Goal: Contribute content

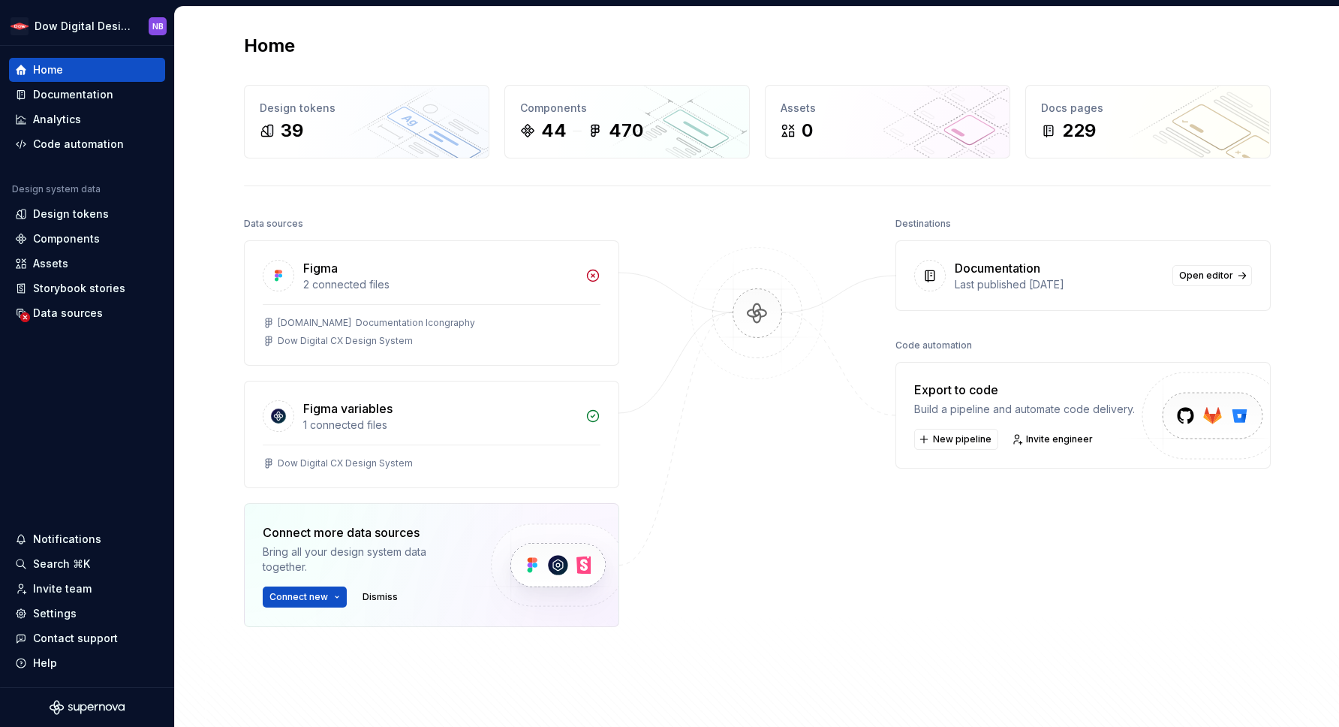
click at [1167, 272] on div "Documentation Last published [DATE] Open editor" at bounding box center [1083, 275] width 374 height 69
click at [1194, 277] on span "Open editor" at bounding box center [1206, 276] width 54 height 12
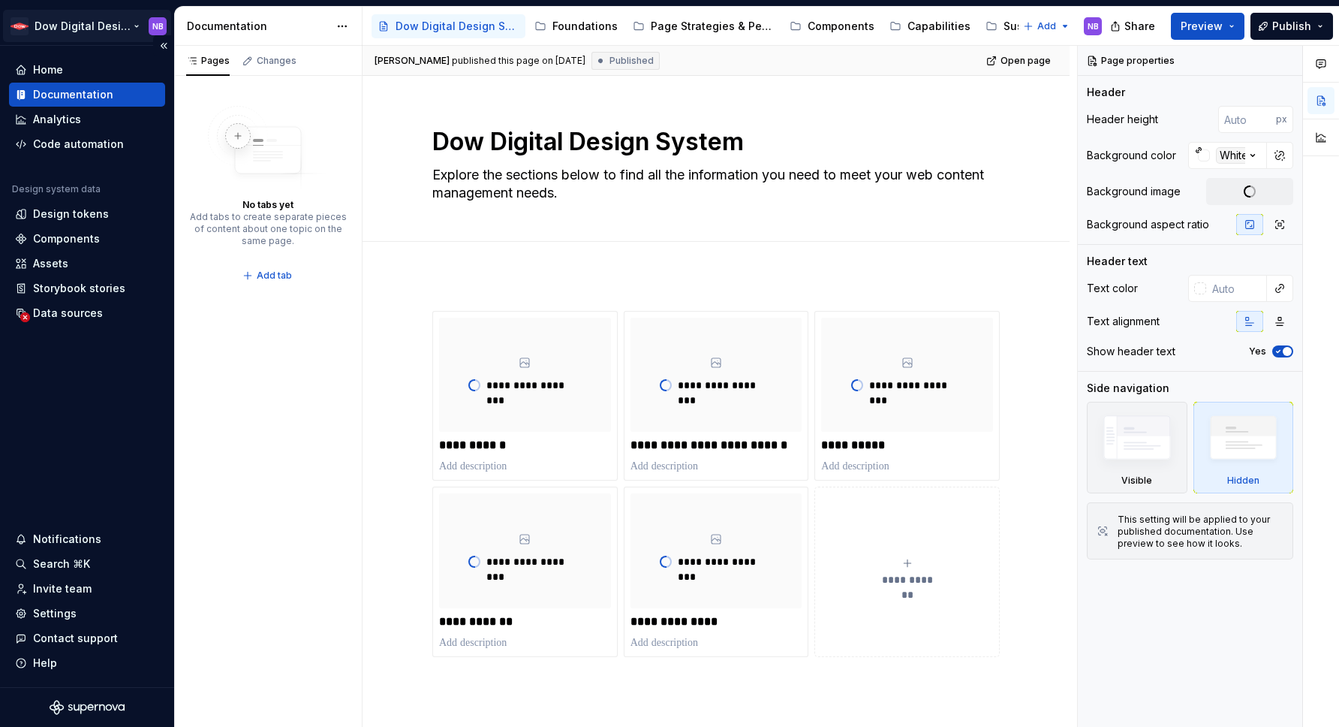
click at [128, 21] on html "Dow Digital Design System NB Home Documentation Analytics Code automation Desig…" at bounding box center [669, 363] width 1339 height 727
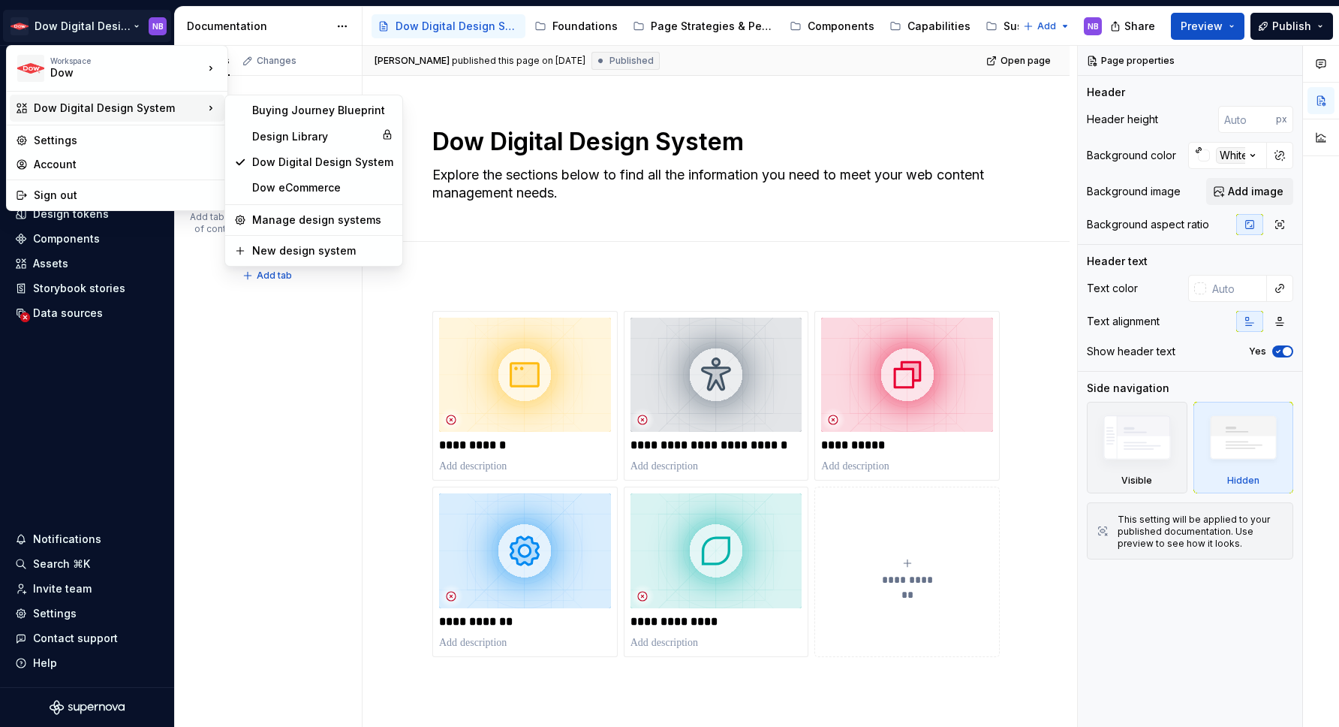
click at [173, 110] on div "Dow Digital Design System" at bounding box center [119, 108] width 170 height 15
click at [294, 104] on div "Buying Journey Blueprint" at bounding box center [322, 110] width 141 height 15
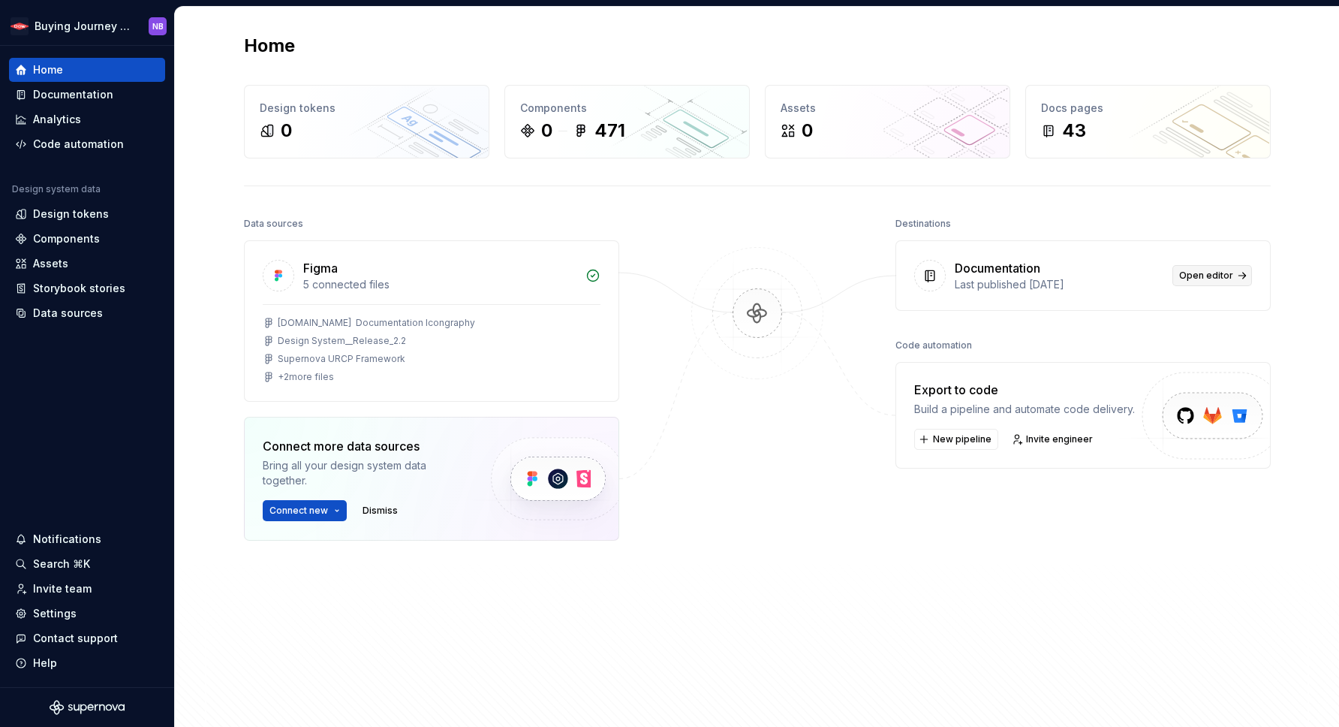
click at [1220, 279] on span "Open editor" at bounding box center [1206, 276] width 54 height 12
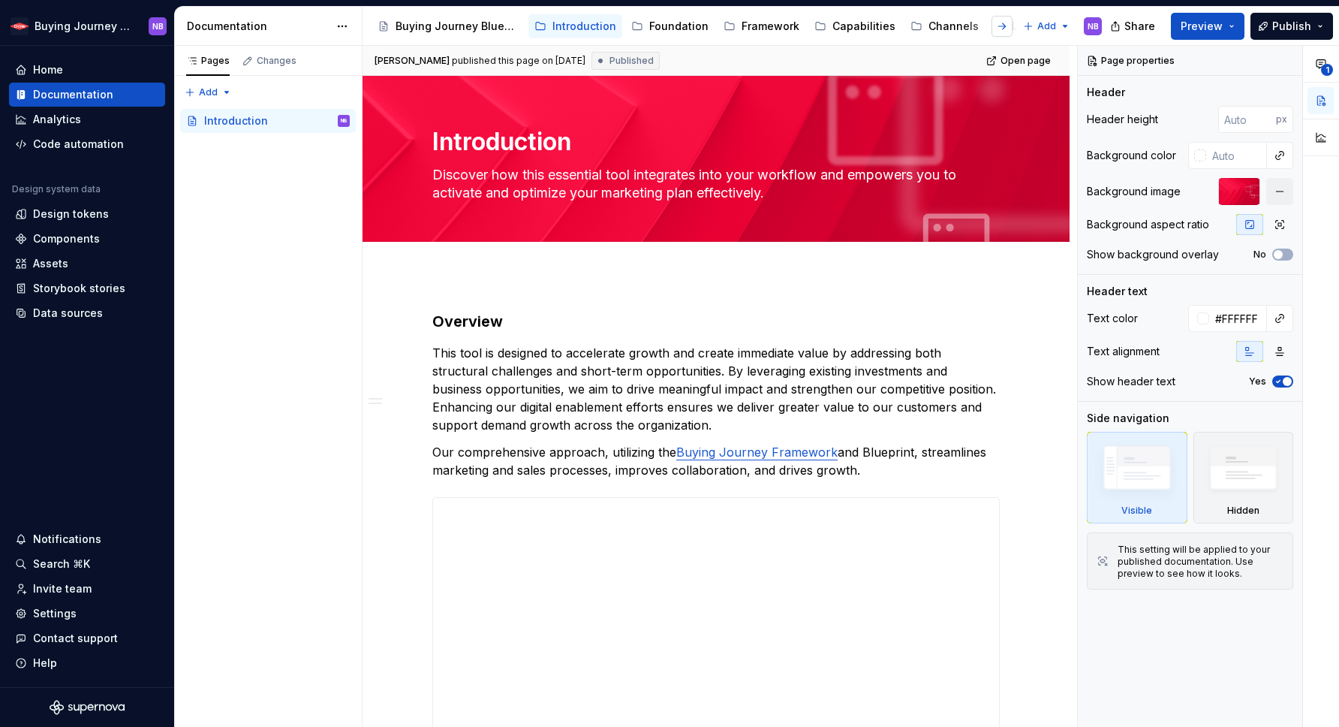
click at [1007, 24] on button "button" at bounding box center [1002, 26] width 21 height 21
click at [1004, 23] on div "Library" at bounding box center [1012, 26] width 36 height 15
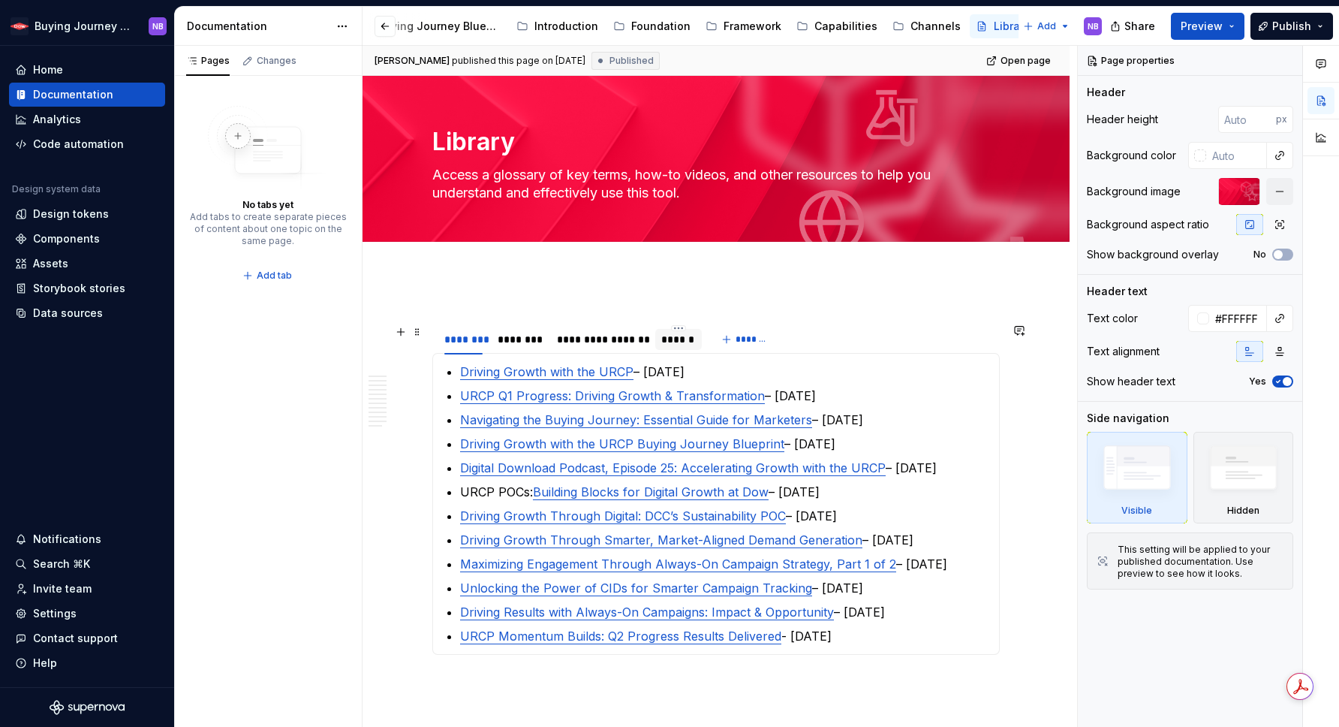
click at [690, 341] on div "******" at bounding box center [678, 339] width 35 height 15
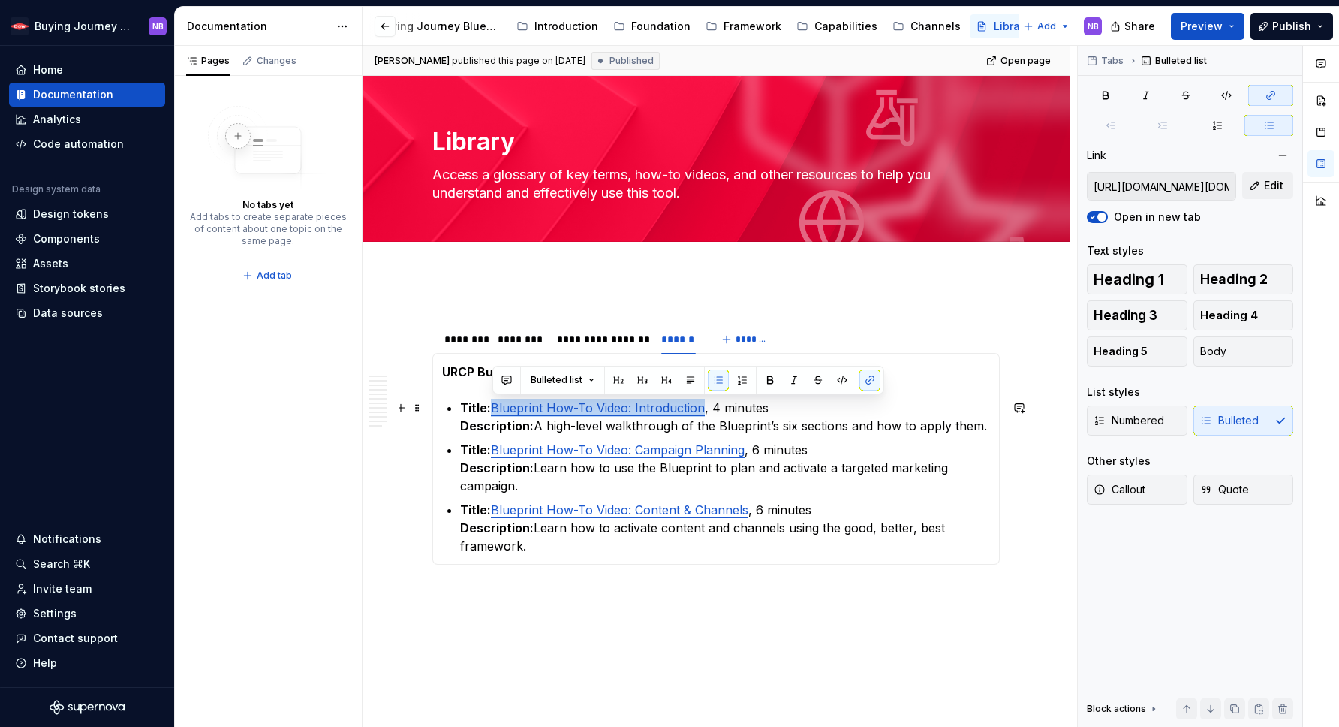
drag, startPoint x: 701, startPoint y: 408, endPoint x: 494, endPoint y: 406, distance: 207.2
click at [494, 406] on p "Title: Blueprint How-To Video: Introduction , 4 minutes Description: A high-lev…" at bounding box center [725, 417] width 530 height 36
drag, startPoint x: 703, startPoint y: 408, endPoint x: 492, endPoint y: 411, distance: 210.2
click at [492, 411] on p "Title: Blueprint How-To Video: Introduction , 4 minutes Description: A high-lev…" at bounding box center [725, 417] width 530 height 36
click at [866, 382] on button "button" at bounding box center [870, 379] width 21 height 21
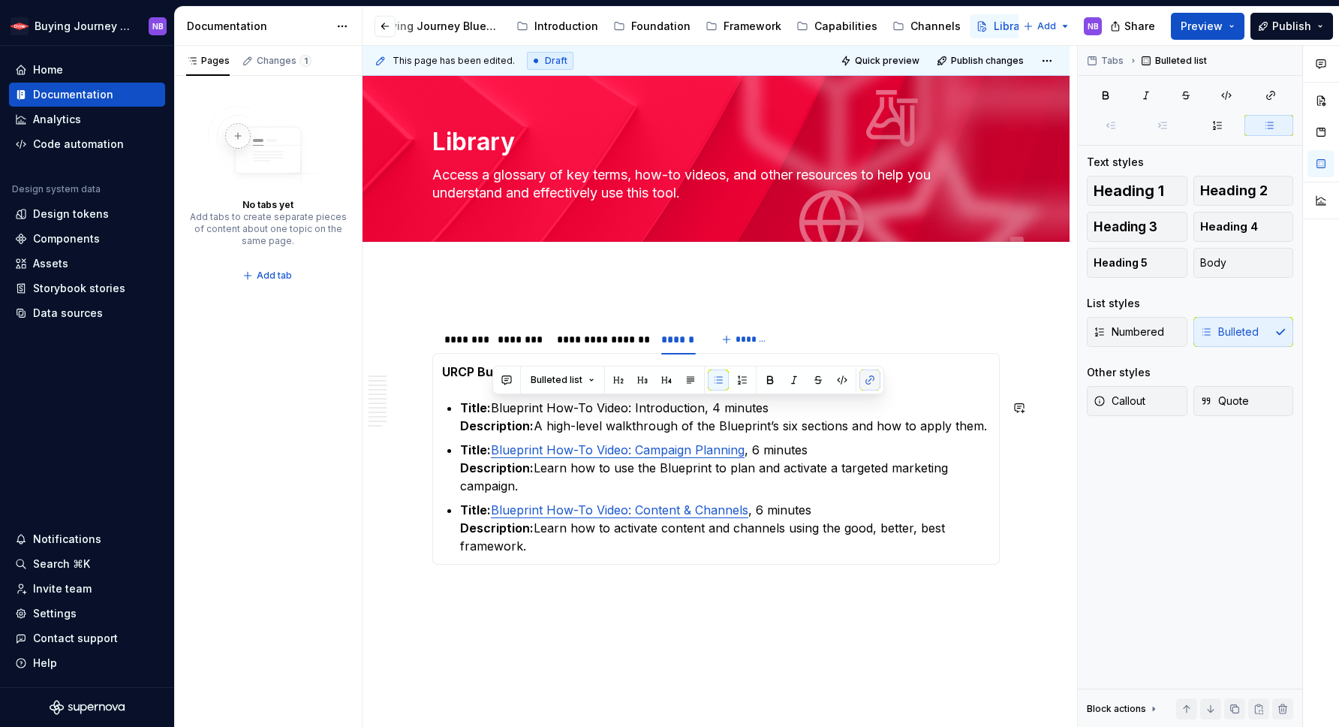
click at [866, 382] on button "button" at bounding box center [870, 379] width 21 height 21
click at [870, 379] on button "button" at bounding box center [870, 379] width 21 height 21
click at [870, 378] on button "button" at bounding box center [870, 379] width 21 height 21
click at [875, 412] on p "Title: Blueprint How-To Video: Introduction, 4 minutes Description: A high-leve…" at bounding box center [725, 417] width 530 height 36
drag, startPoint x: 700, startPoint y: 402, endPoint x: 494, endPoint y: 411, distance: 206.7
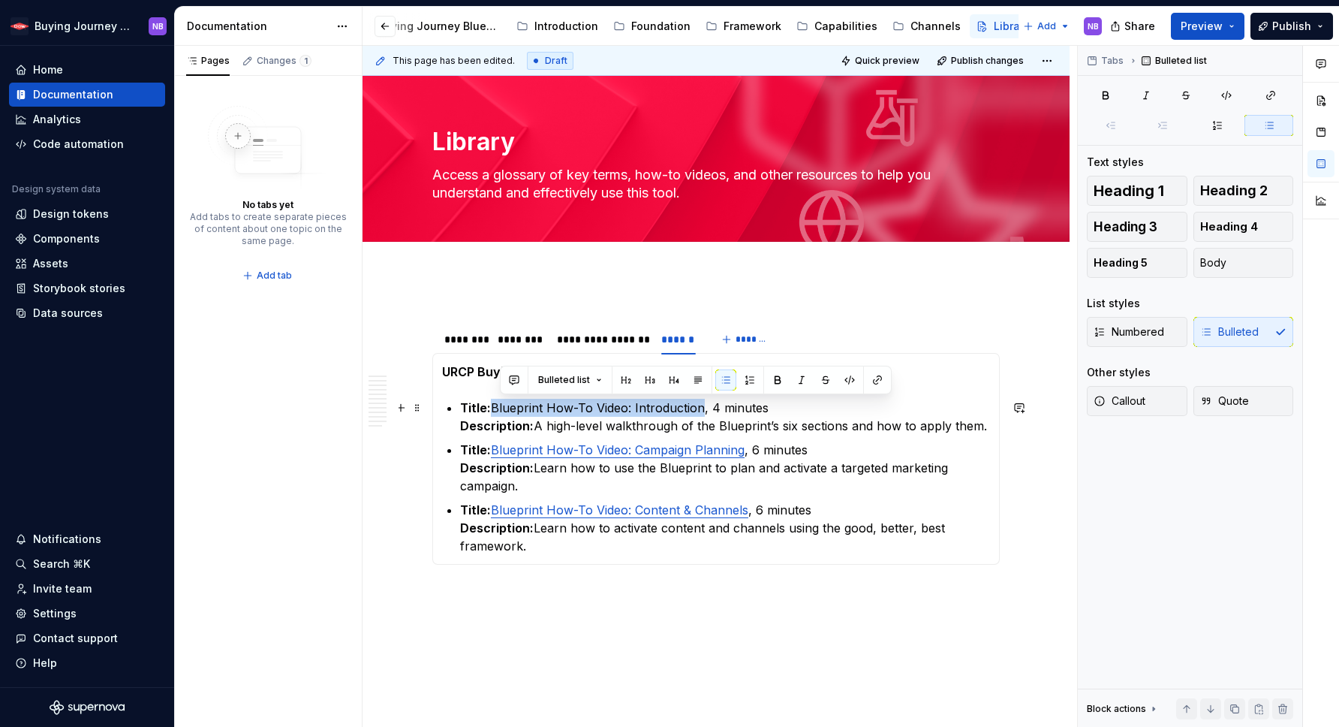
click at [494, 411] on p "Title: Blueprint How-To Video: Introduction, 4 minutes Description: A high-leve…" at bounding box center [725, 417] width 530 height 36
type textarea "*"
click at [1267, 96] on icon "button" at bounding box center [1271, 95] width 12 height 12
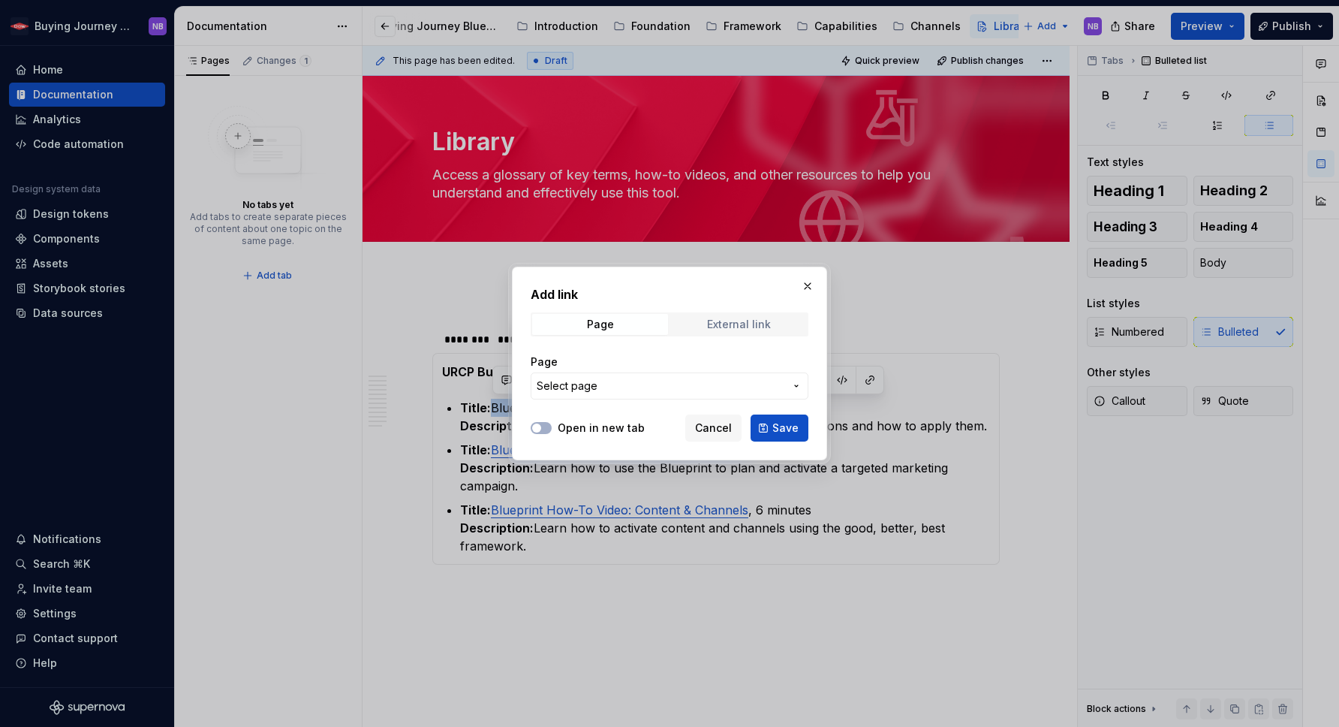
click at [776, 325] on span "External link" at bounding box center [739, 324] width 136 height 21
click at [681, 381] on input "URL" at bounding box center [670, 385] width 278 height 27
paste input "[URL][DOMAIN_NAME][DOMAIN_NAME][DOMAIN_NAME][EMAIL_ADDRESS][PERSON_NAME][DOMAIN…"
type input "[URL][DOMAIN_NAME][DOMAIN_NAME][DOMAIN_NAME][EMAIL_ADDRESS][PERSON_NAME][DOMAIN…"
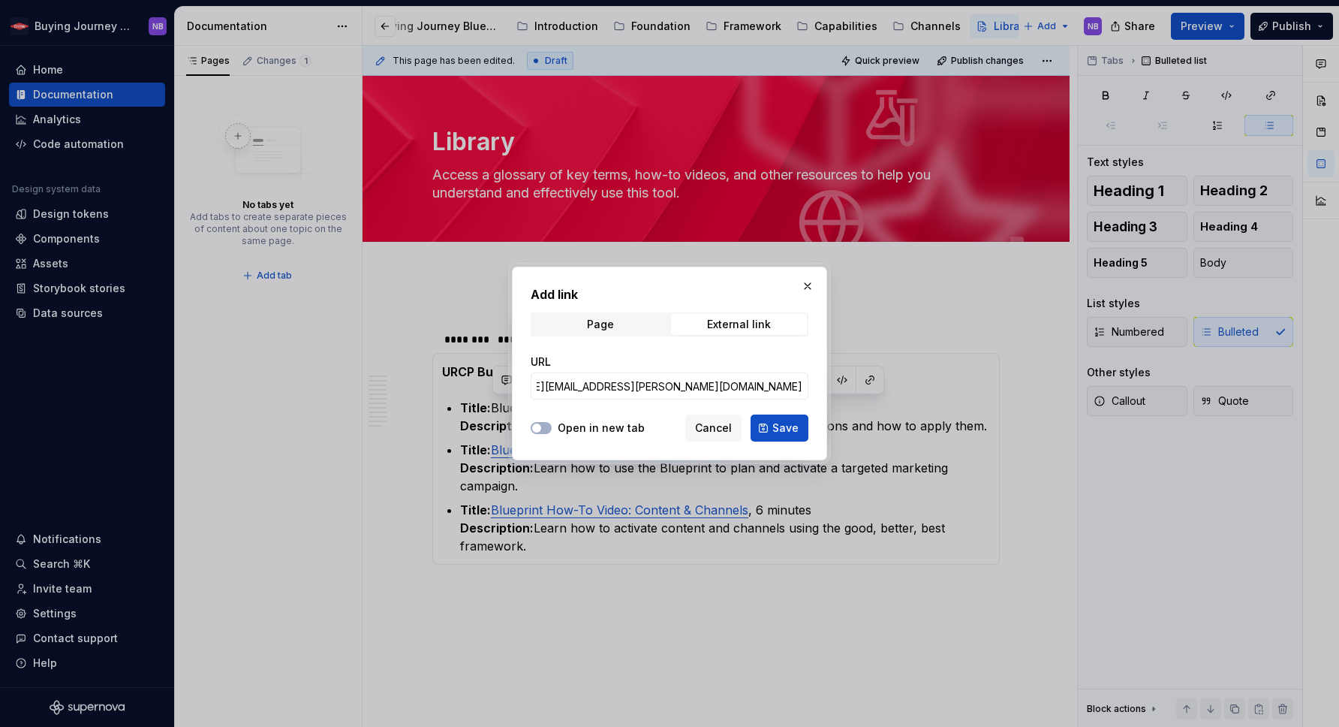
click at [577, 425] on label "Open in new tab" at bounding box center [601, 427] width 87 height 15
click at [552, 425] on button "Open in new tab" at bounding box center [541, 428] width 21 height 12
click at [780, 424] on span "Save" at bounding box center [786, 427] width 26 height 15
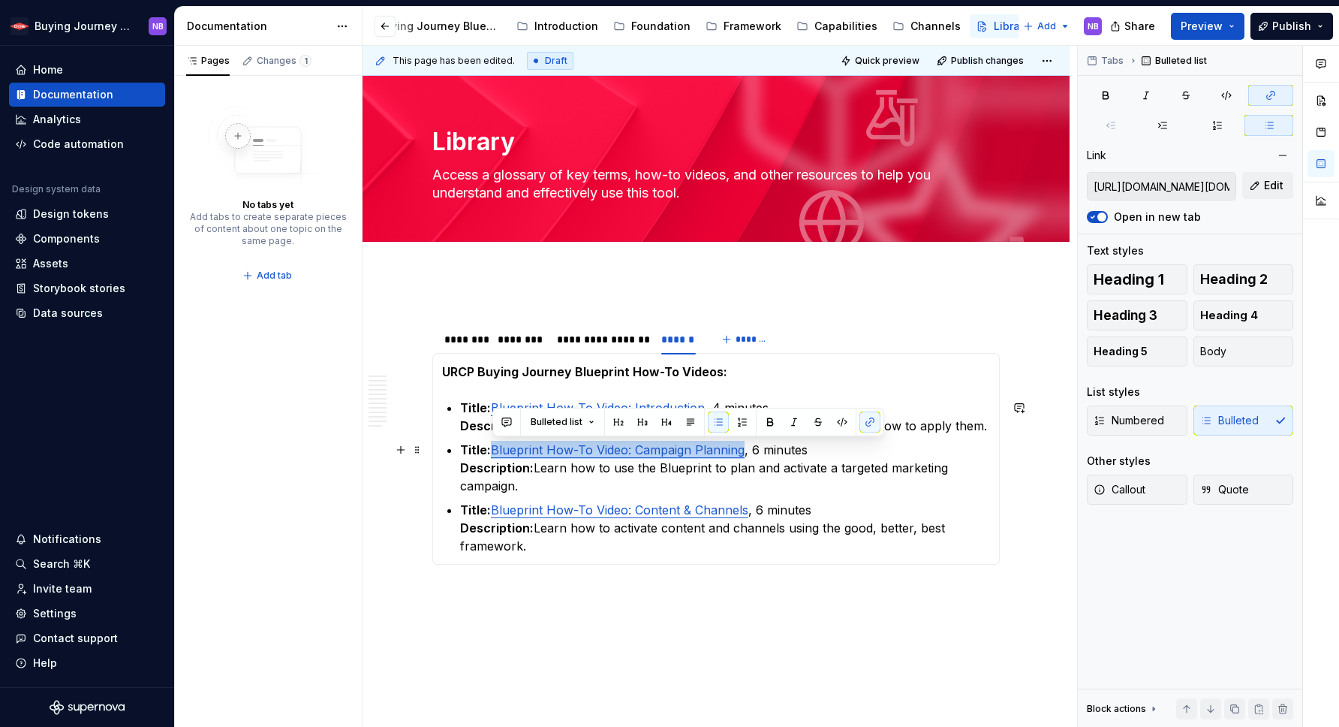
drag, startPoint x: 743, startPoint y: 452, endPoint x: 496, endPoint y: 448, distance: 247.0
click at [496, 448] on p "Title: Blueprint How-To Video: Campaign Planning , 6 minutes Description: Learn…" at bounding box center [725, 468] width 530 height 54
click at [866, 426] on button "button" at bounding box center [870, 421] width 21 height 21
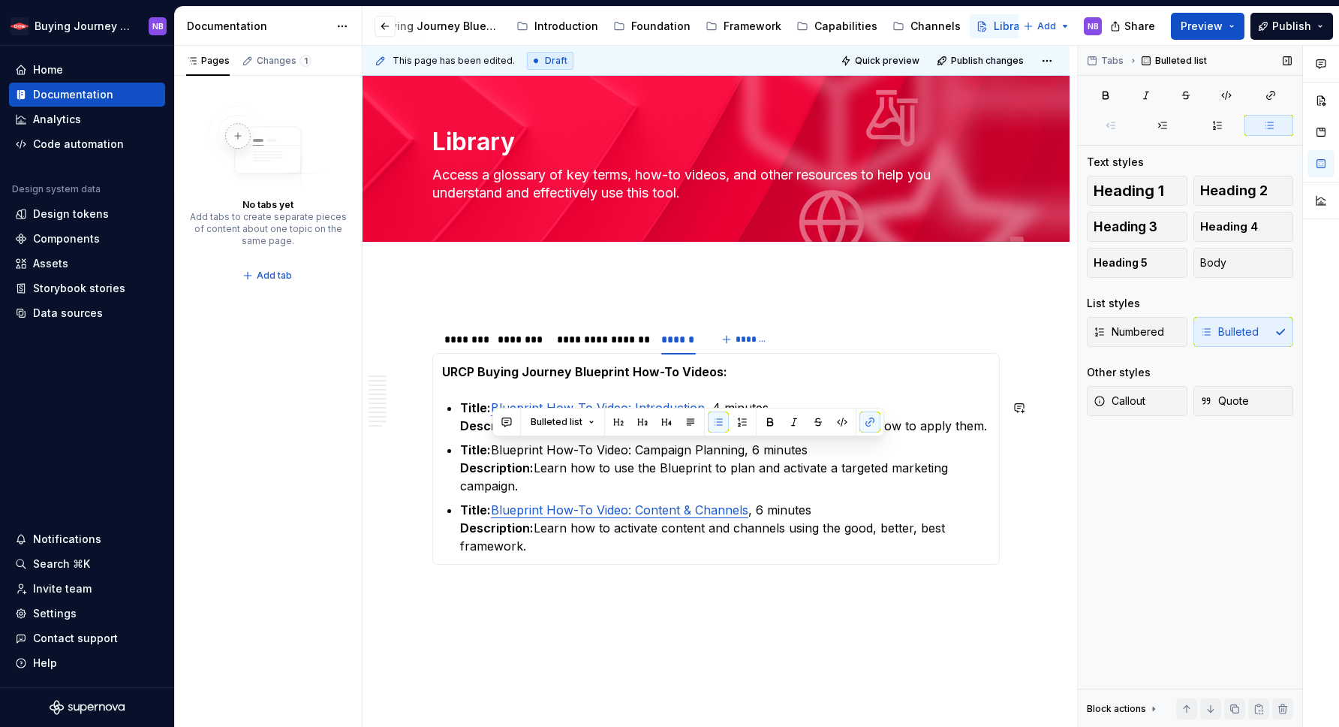
type textarea "*"
click at [1263, 91] on button "button" at bounding box center [1270, 95] width 45 height 21
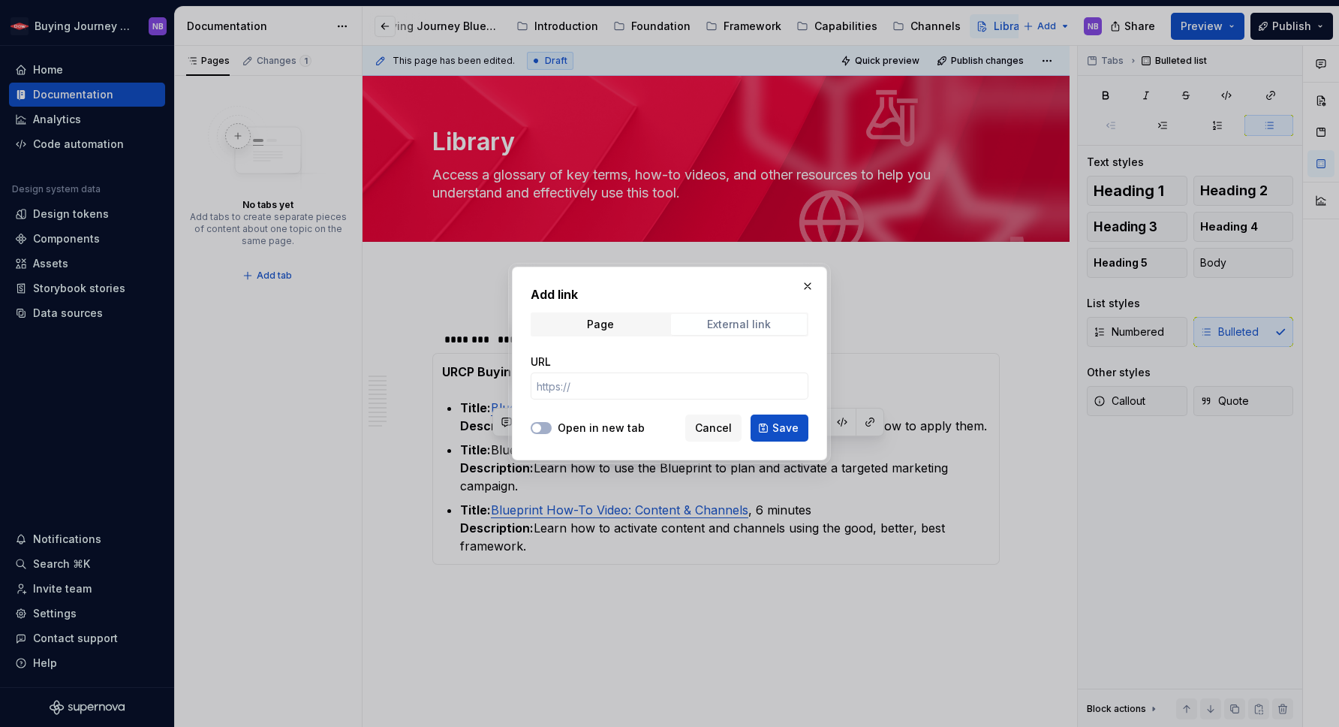
click at [712, 322] on div "External link" at bounding box center [739, 324] width 64 height 12
click at [676, 370] on div "URL" at bounding box center [670, 376] width 278 height 45
click at [673, 388] on input "URL" at bounding box center [670, 385] width 278 height 27
paste input "[URL][DOMAIN_NAME][DOMAIN_NAME][DOMAIN_NAME][EMAIL_ADDRESS][PERSON_NAME][DOMAIN…"
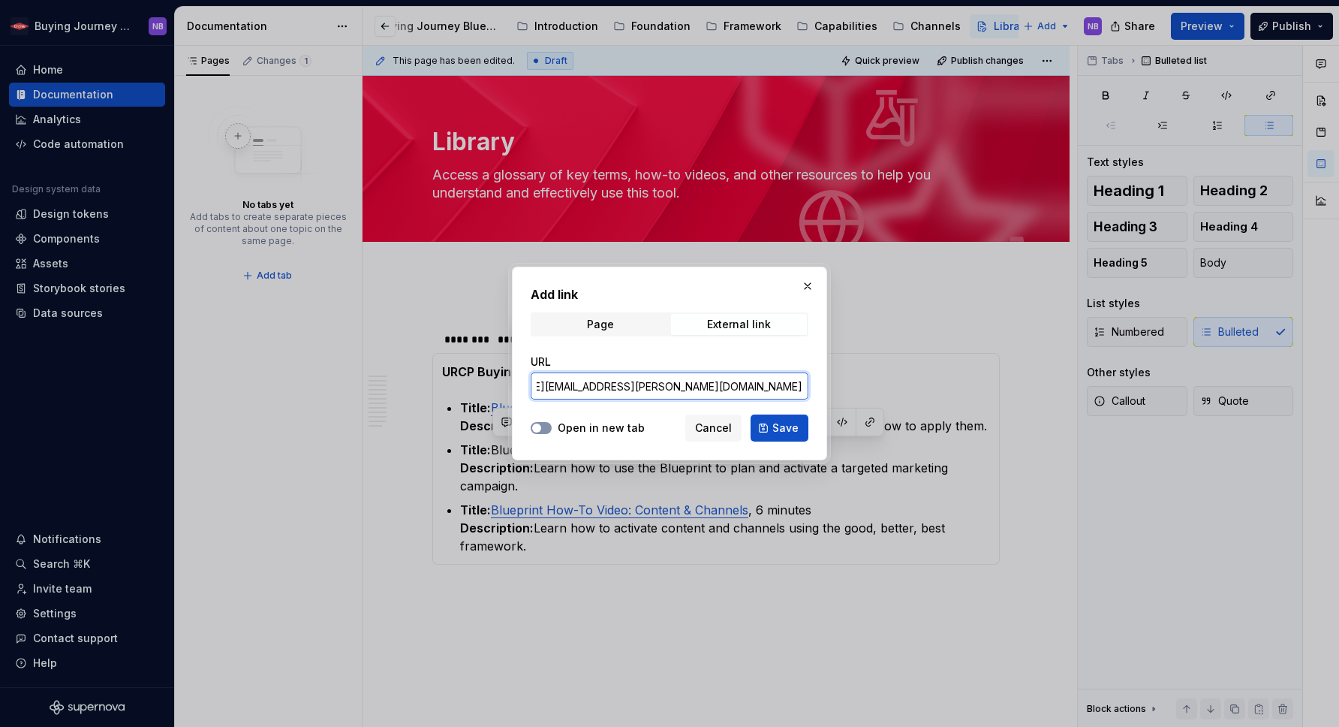
type input "[URL][DOMAIN_NAME][DOMAIN_NAME][DOMAIN_NAME][EMAIL_ADDRESS][PERSON_NAME][DOMAIN…"
click at [538, 431] on span "button" at bounding box center [536, 427] width 9 height 9
click at [806, 434] on button "Save" at bounding box center [780, 427] width 58 height 27
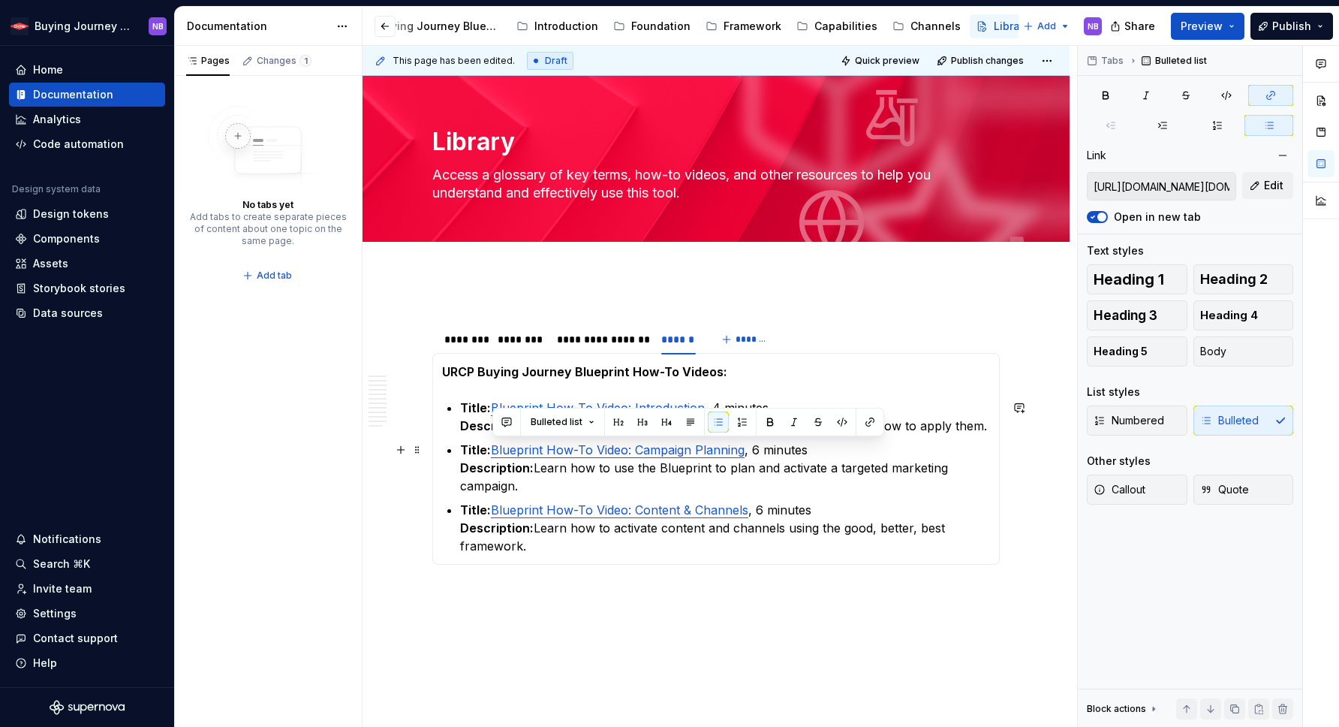
type textarea "*"
click at [766, 484] on p "Title: Blueprint How-To Video: Campaign Planning , 6 minutes Description: Learn…" at bounding box center [725, 468] width 530 height 54
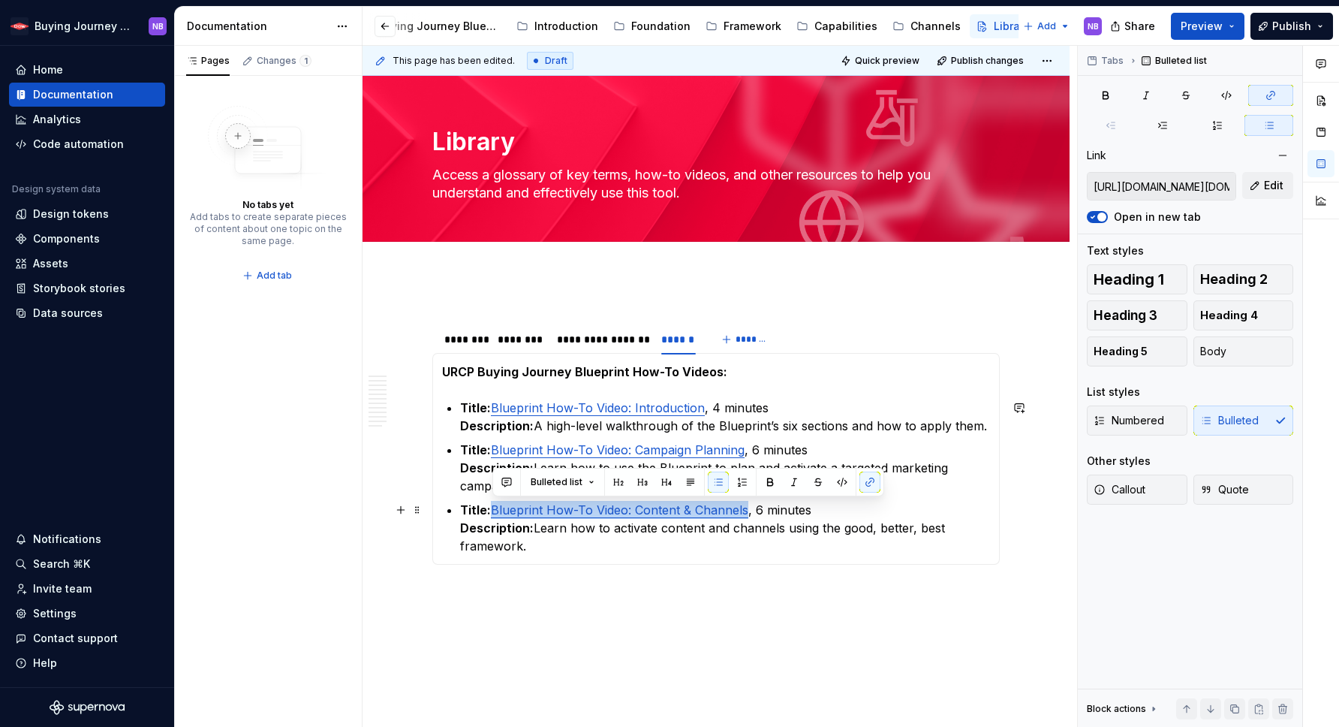
drag, startPoint x: 712, startPoint y: 511, endPoint x: 492, endPoint y: 514, distance: 220.7
click at [492, 514] on p "Title: Blueprint How-To Video: Content & Channels , 6 minutes Description: Lear…" at bounding box center [725, 528] width 530 height 54
click at [869, 480] on button "button" at bounding box center [870, 481] width 21 height 21
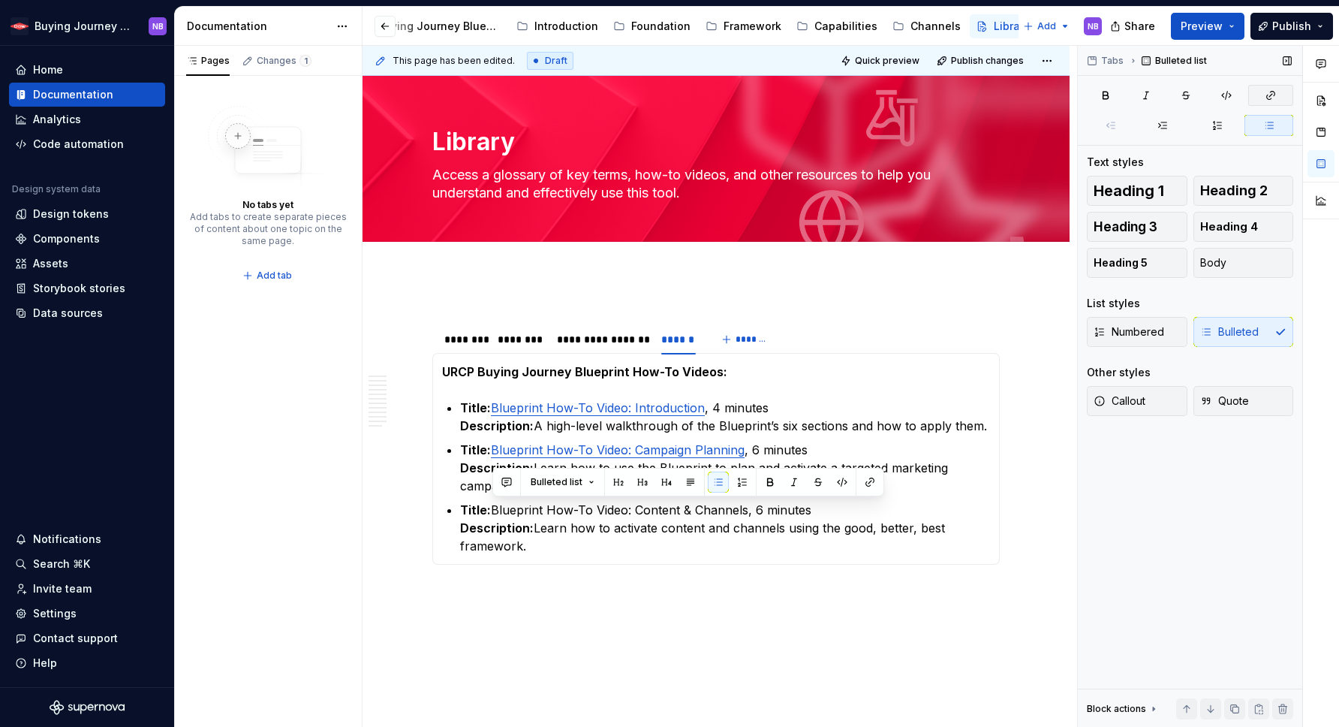
click at [1265, 90] on icon "button" at bounding box center [1271, 95] width 12 height 12
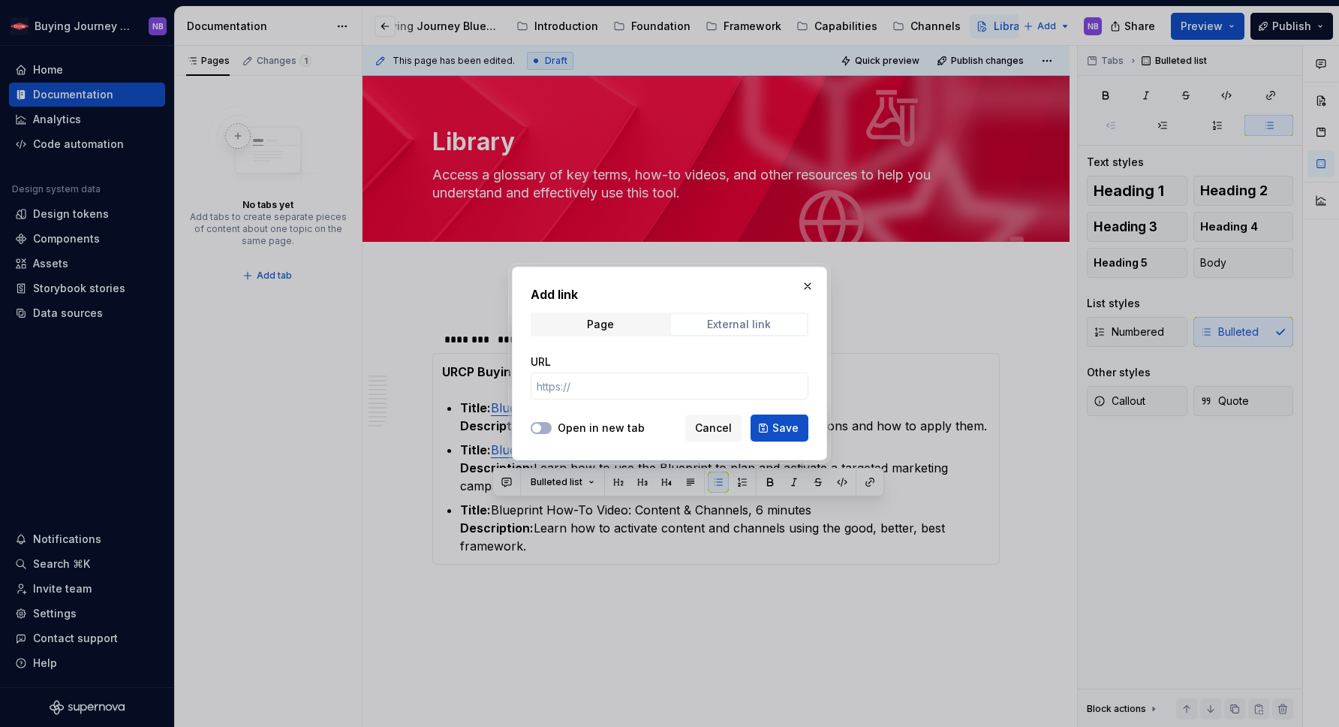
click at [769, 331] on span "External link" at bounding box center [739, 324] width 136 height 21
click at [737, 372] on input "URL" at bounding box center [670, 385] width 278 height 27
paste input "[URL][DOMAIN_NAME][DOMAIN_NAME][DOMAIN_NAME][EMAIL_ADDRESS][PERSON_NAME][DOMAIN…"
type input "[URL][DOMAIN_NAME][DOMAIN_NAME][DOMAIN_NAME][EMAIL_ADDRESS][PERSON_NAME][DOMAIN…"
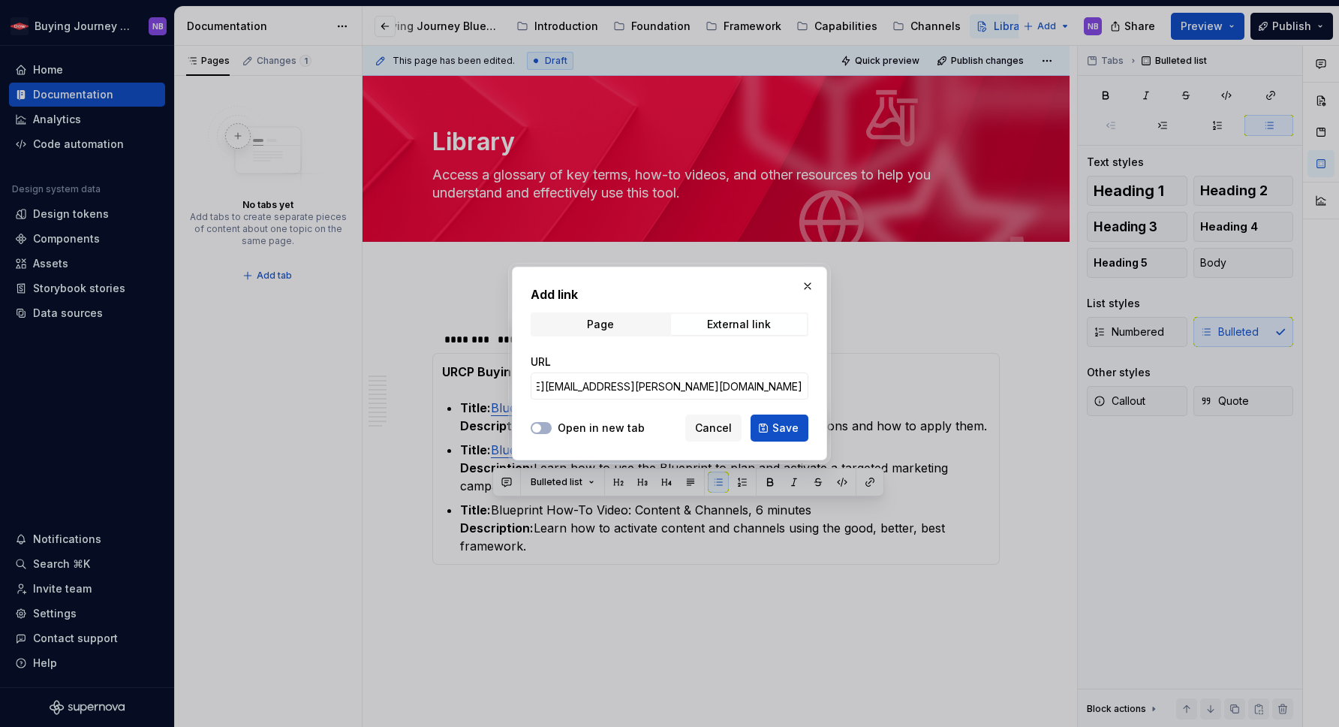
scroll to position [0, 0]
click at [554, 425] on div "Open in new tab" at bounding box center [588, 427] width 114 height 15
click at [599, 429] on label "Open in new tab" at bounding box center [601, 427] width 87 height 15
click at [552, 429] on button "Open in new tab" at bounding box center [541, 428] width 21 height 12
click at [796, 432] on span "Save" at bounding box center [786, 427] width 26 height 15
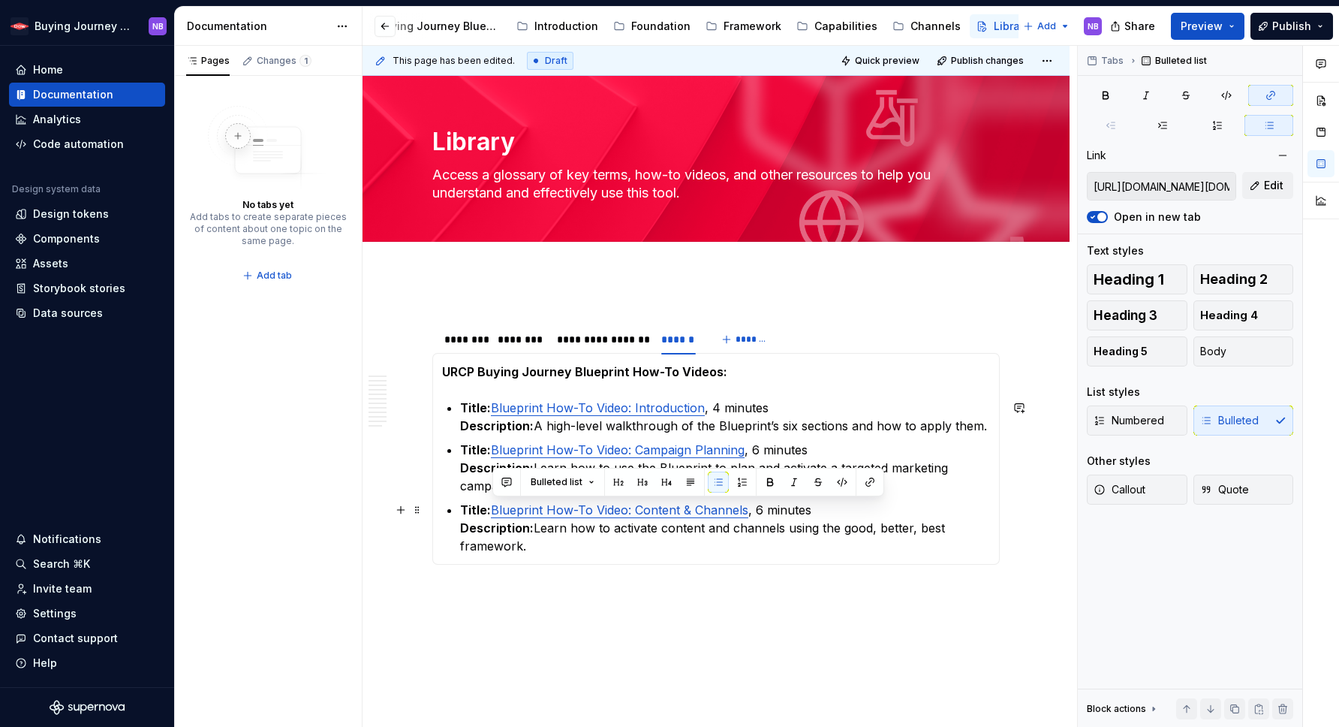
click at [898, 538] on p "Title: Blueprint How-To Video: Content & Channels , 6 minutes Description: Lear…" at bounding box center [725, 528] width 530 height 54
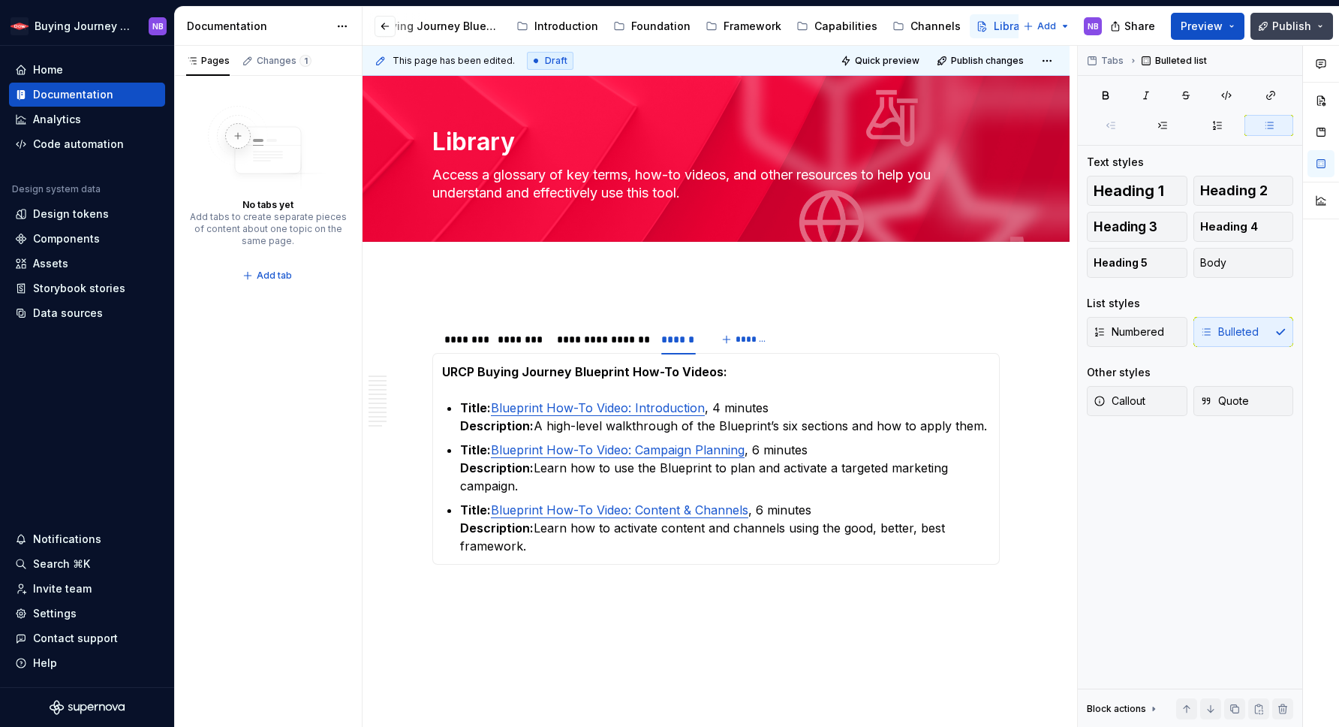
click at [1312, 26] on button "Publish" at bounding box center [1292, 26] width 83 height 27
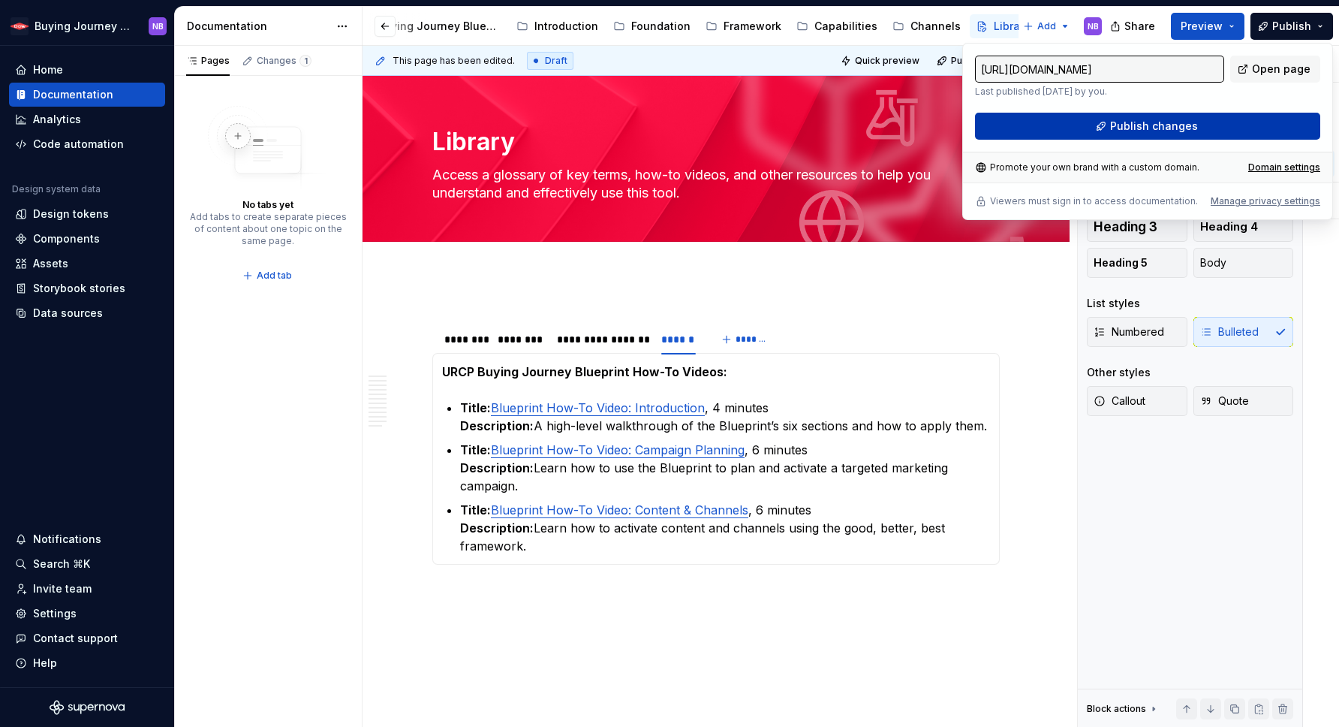
click at [1236, 126] on button "Publish changes" at bounding box center [1147, 126] width 345 height 27
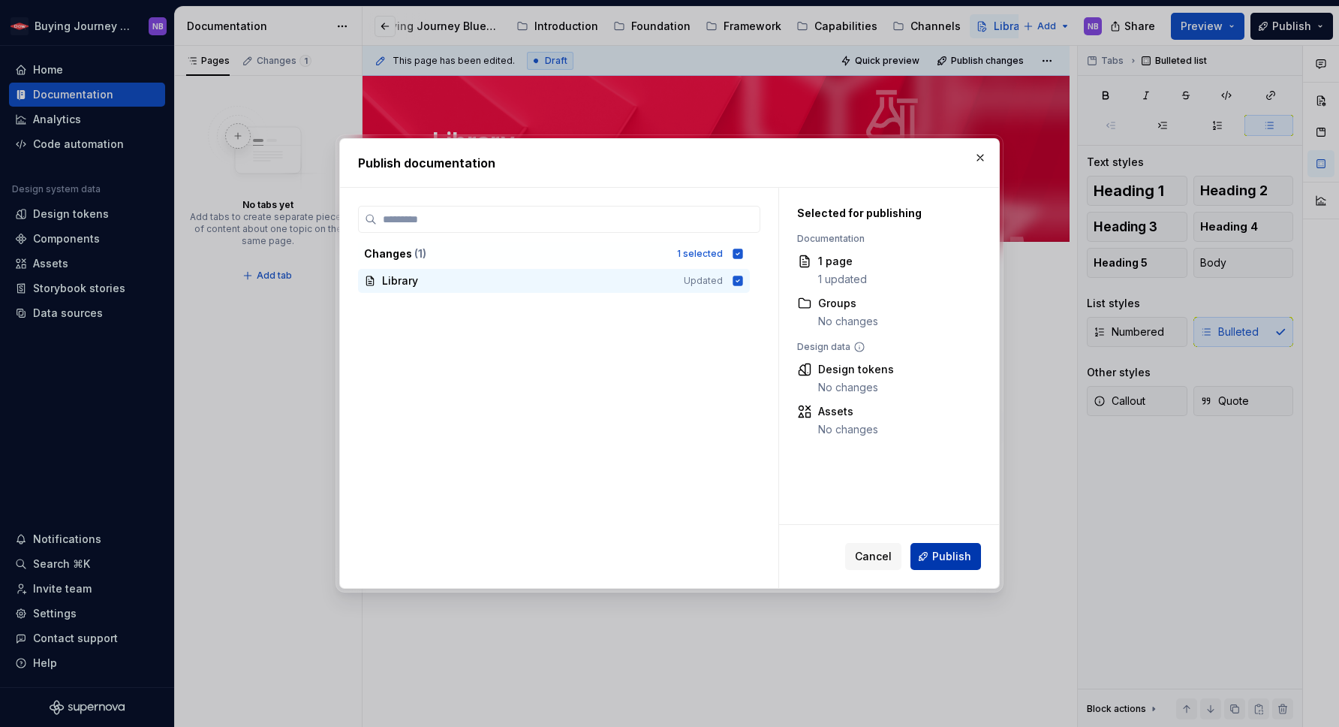
click at [953, 551] on span "Publish" at bounding box center [951, 556] width 39 height 15
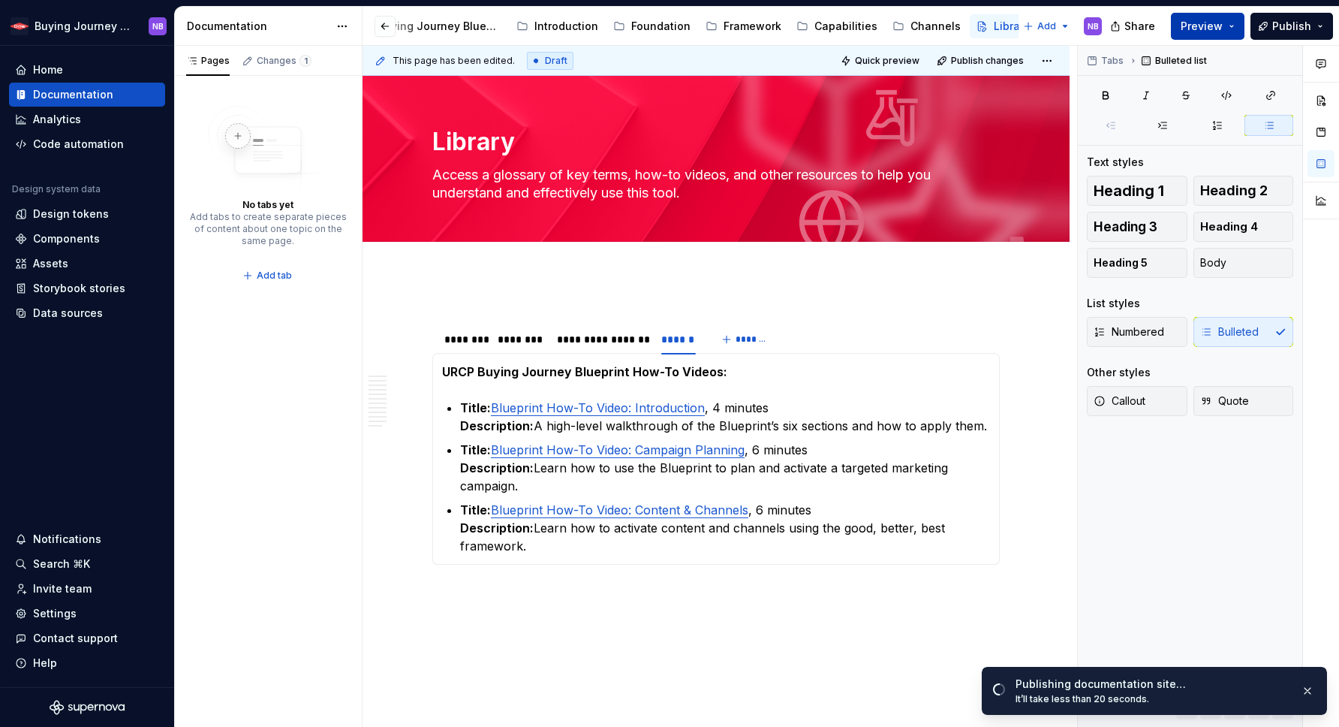
click at [1185, 27] on span "Preview" at bounding box center [1202, 26] width 42 height 15
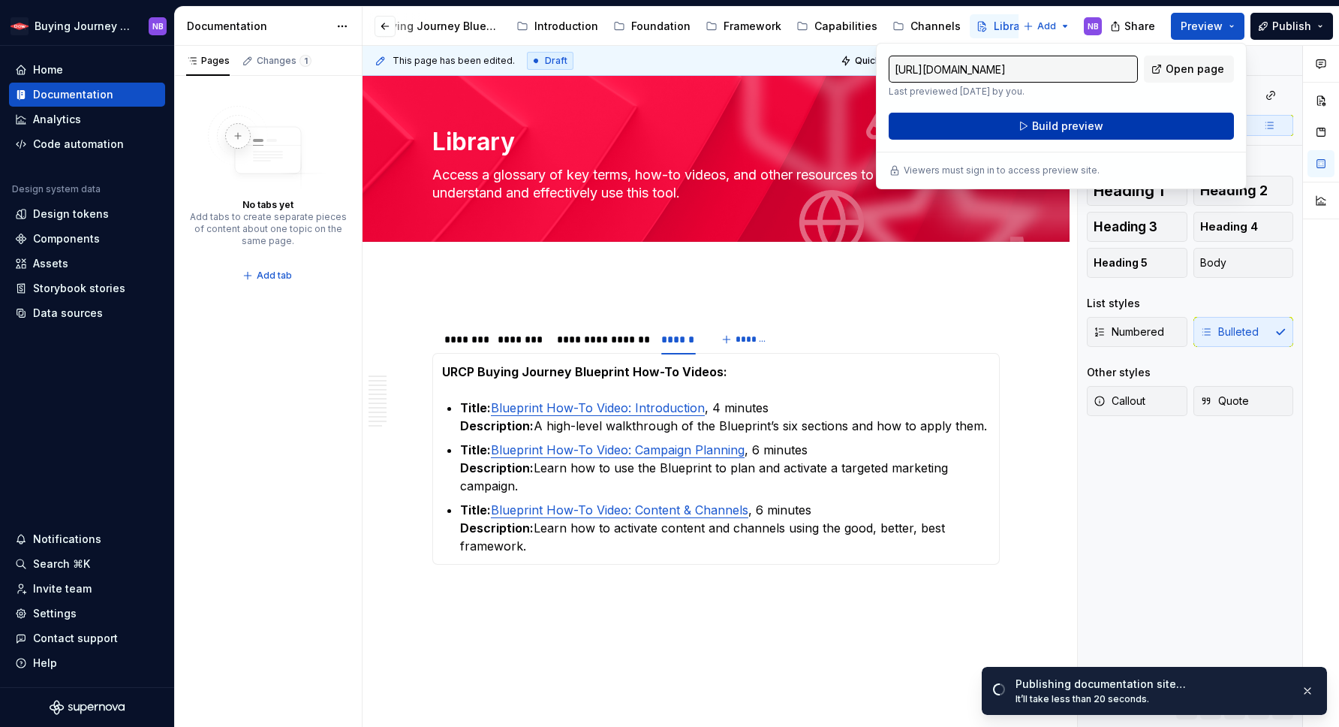
click at [1114, 137] on button "Build preview" at bounding box center [1061, 126] width 345 height 27
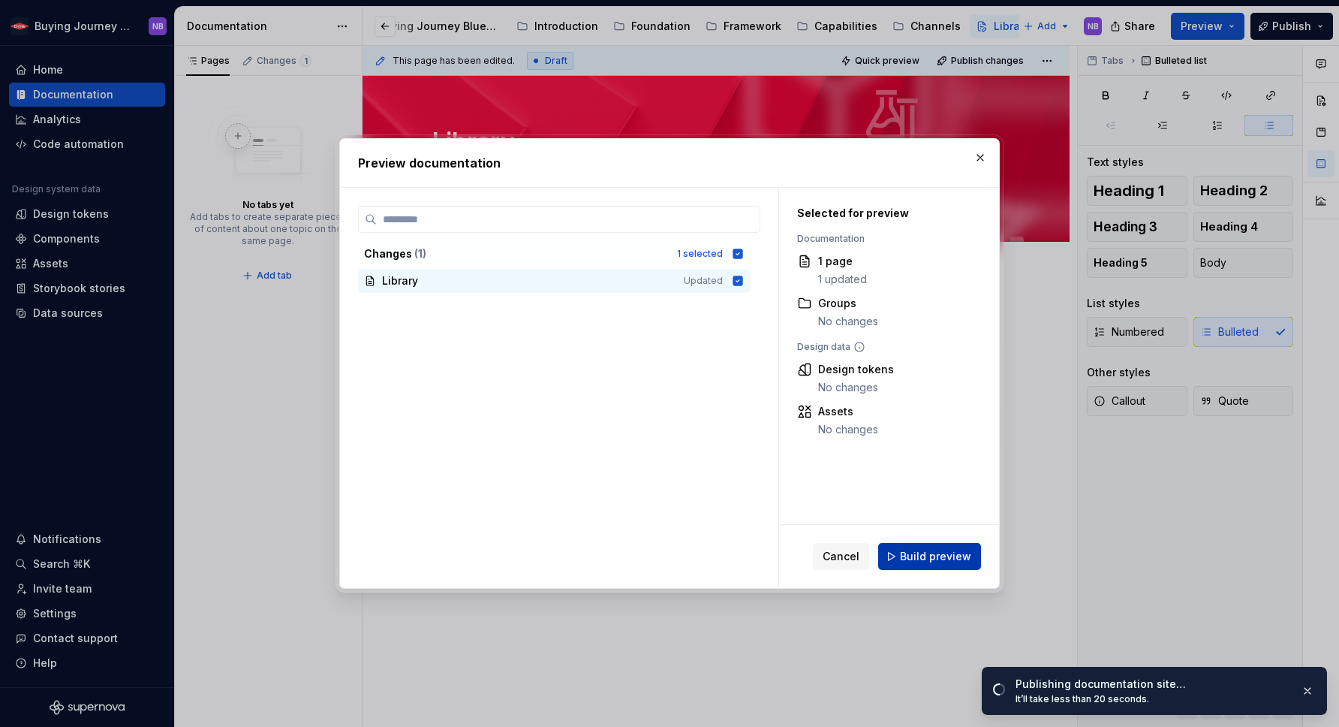
click at [968, 556] on span "Build preview" at bounding box center [935, 556] width 71 height 15
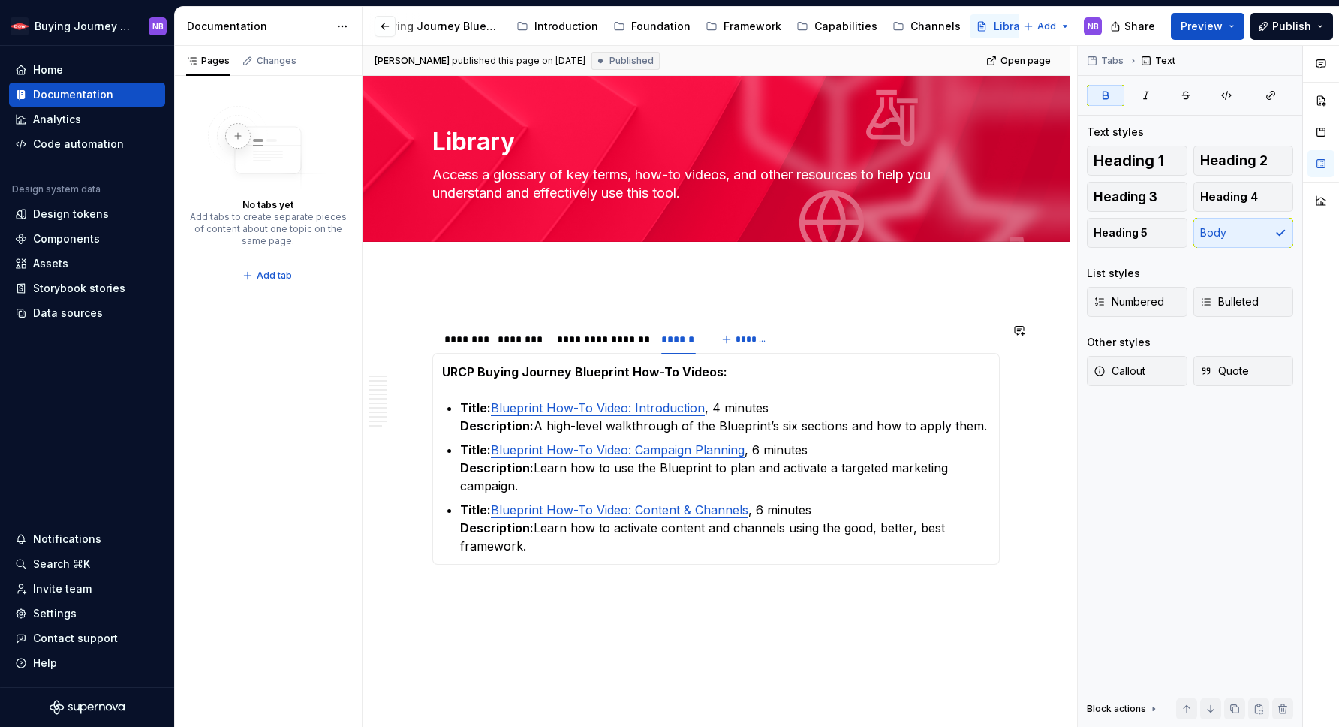
click at [733, 312] on div "**********" at bounding box center [716, 456] width 568 height 290
click at [911, 30] on div "Channels" at bounding box center [936, 26] width 50 height 15
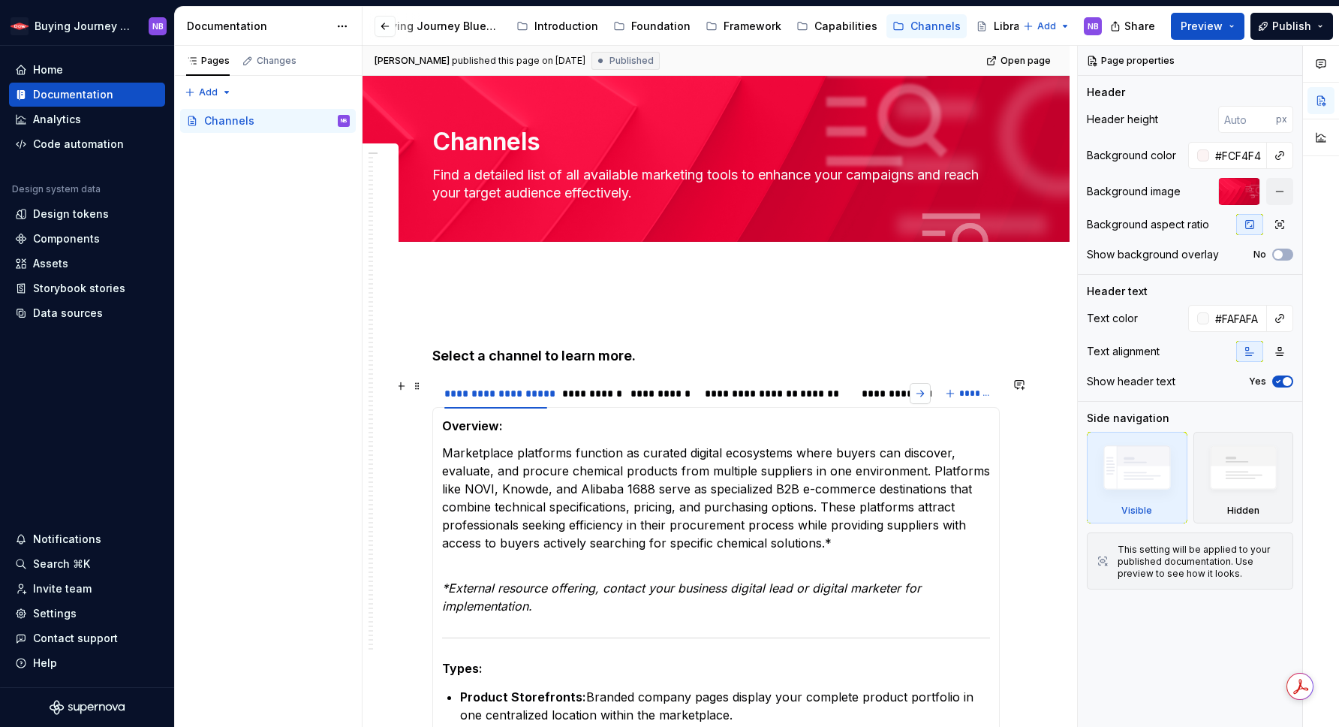
type textarea "*"
click at [924, 393] on button "button" at bounding box center [920, 393] width 21 height 21
click at [489, 399] on div "*****" at bounding box center [491, 393] width 27 height 15
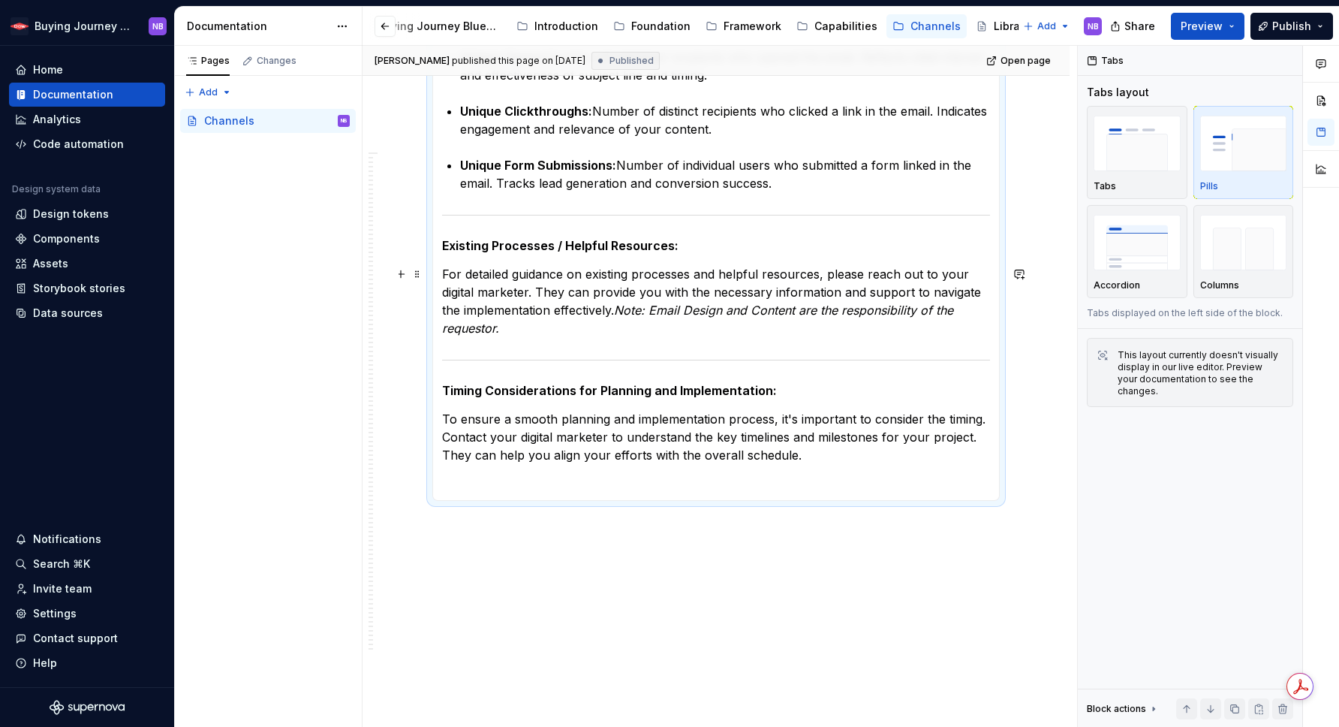
scroll to position [3031, 0]
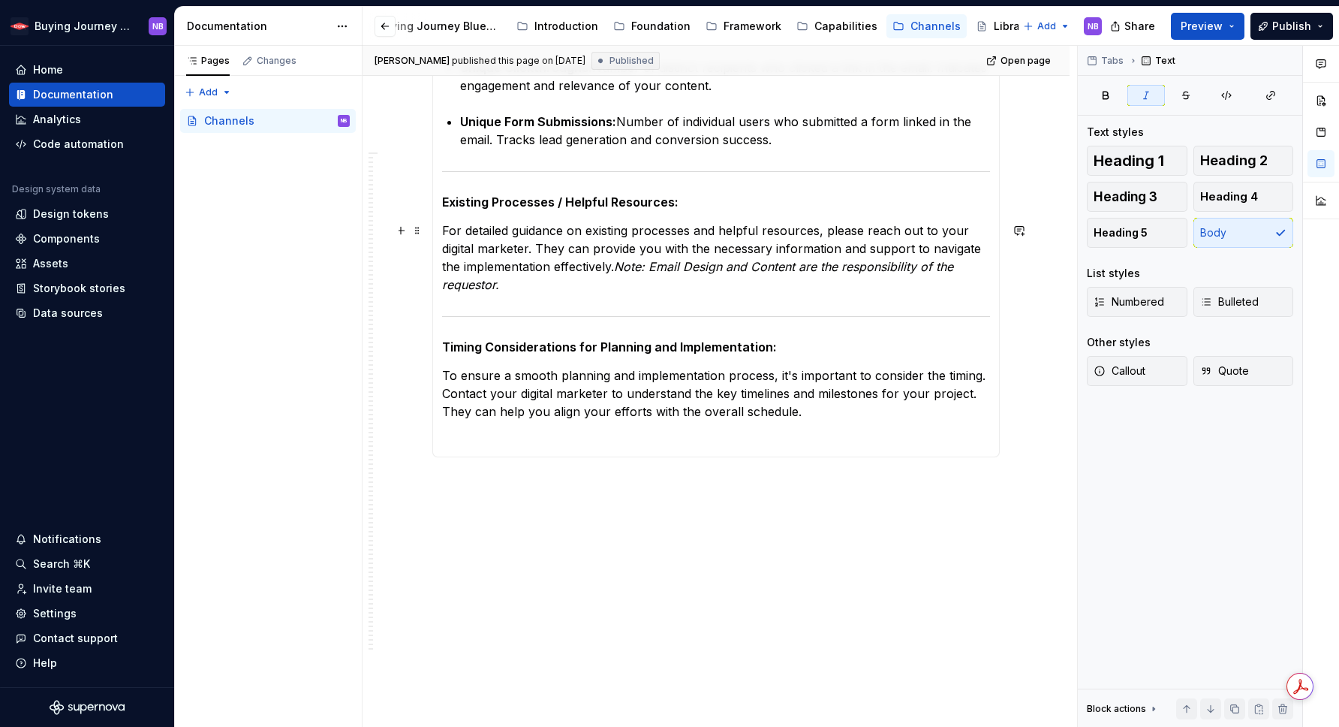
click at [444, 229] on p "For detailed guidance on existing processes and helpful resources, please reach…" at bounding box center [716, 257] width 548 height 72
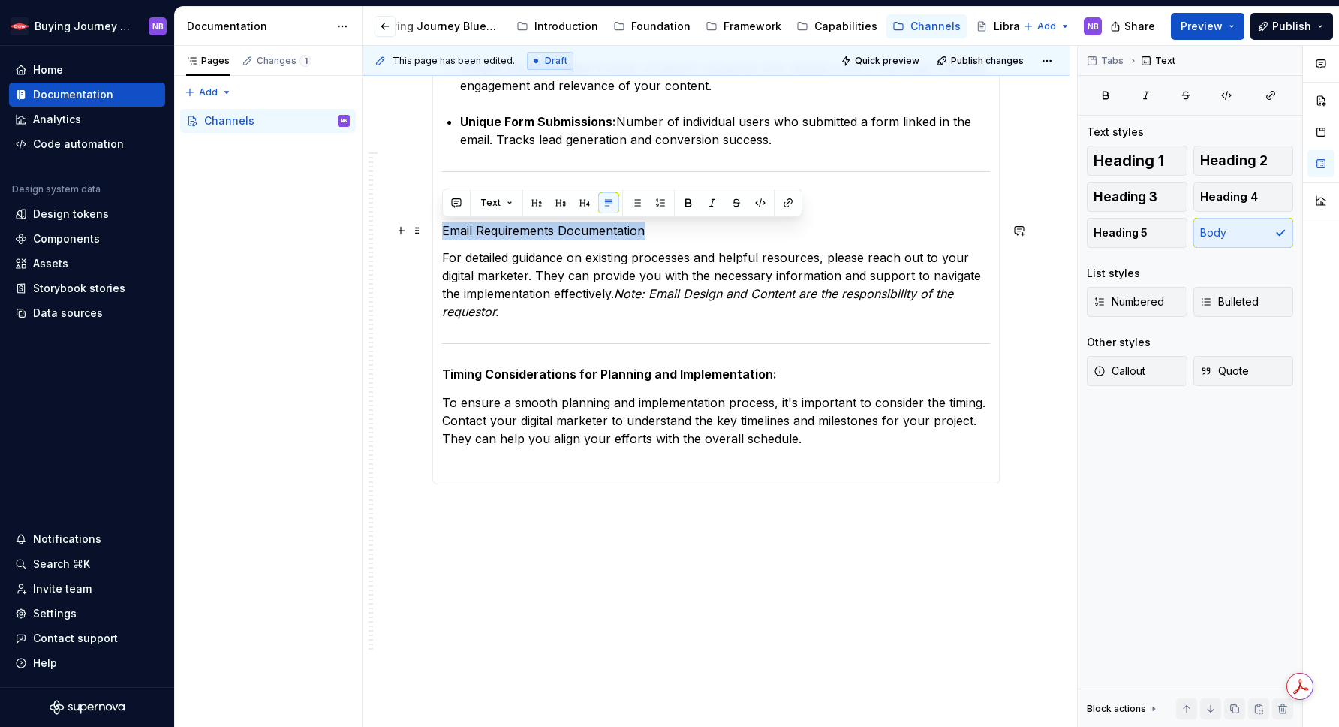
drag, startPoint x: 642, startPoint y: 236, endPoint x: 441, endPoint y: 234, distance: 201.2
click at [442, 234] on p "Email Requirements Documentation" at bounding box center [716, 230] width 548 height 18
click at [786, 199] on button "button" at bounding box center [788, 202] width 21 height 21
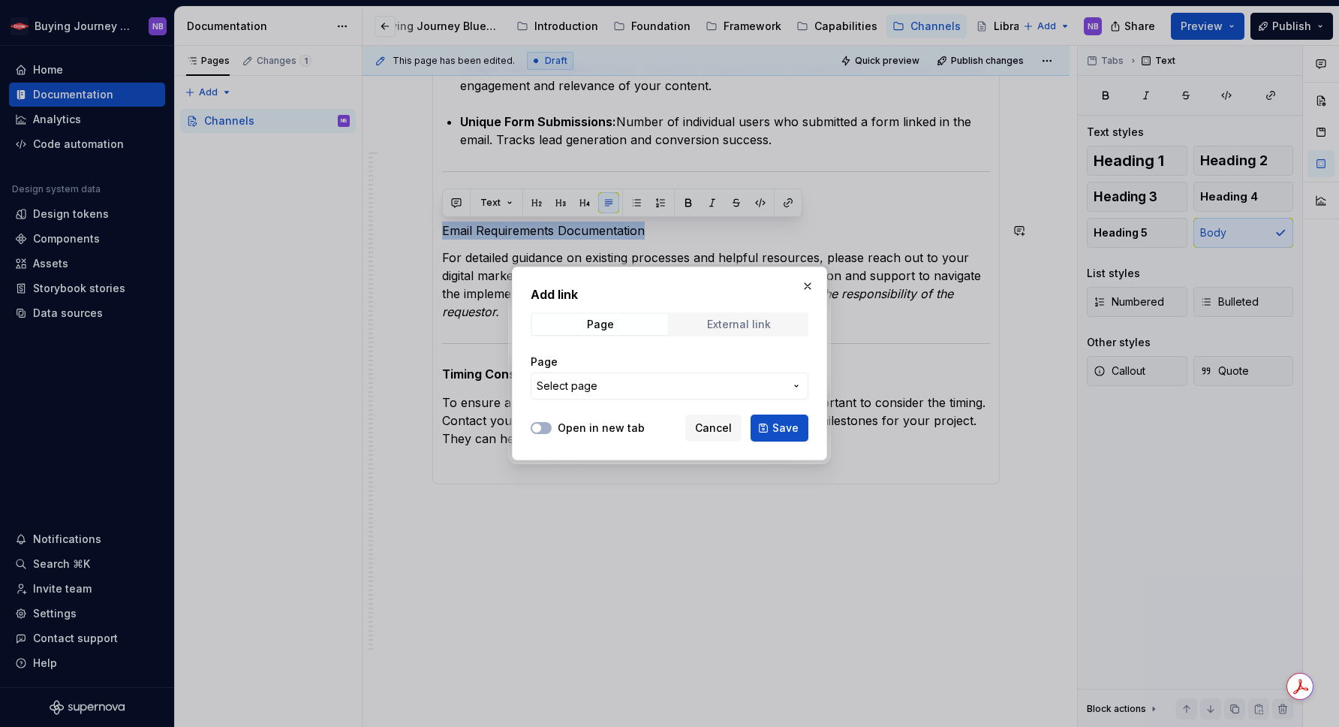
click at [728, 321] on div "External link" at bounding box center [739, 324] width 64 height 12
click at [665, 390] on input "URL" at bounding box center [670, 385] width 278 height 27
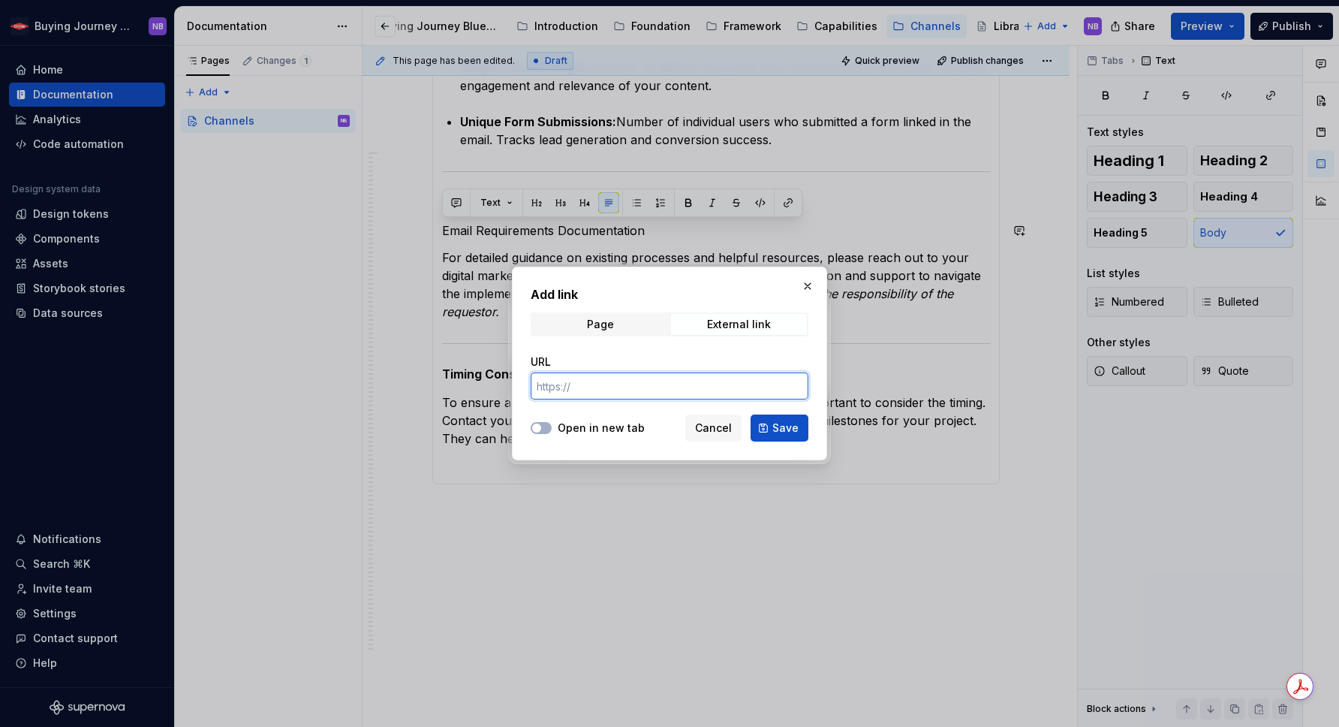
paste input "[URL][DOMAIN_NAME][DOMAIN_NAME][DOMAIN_NAME][EMAIL_ADDRESS][PERSON_NAME][DOMAIN…"
type input "[URL][DOMAIN_NAME][DOMAIN_NAME][DOMAIN_NAME][EMAIL_ADDRESS][PERSON_NAME][DOMAIN…"
click at [559, 431] on label "Open in new tab" at bounding box center [601, 427] width 87 height 15
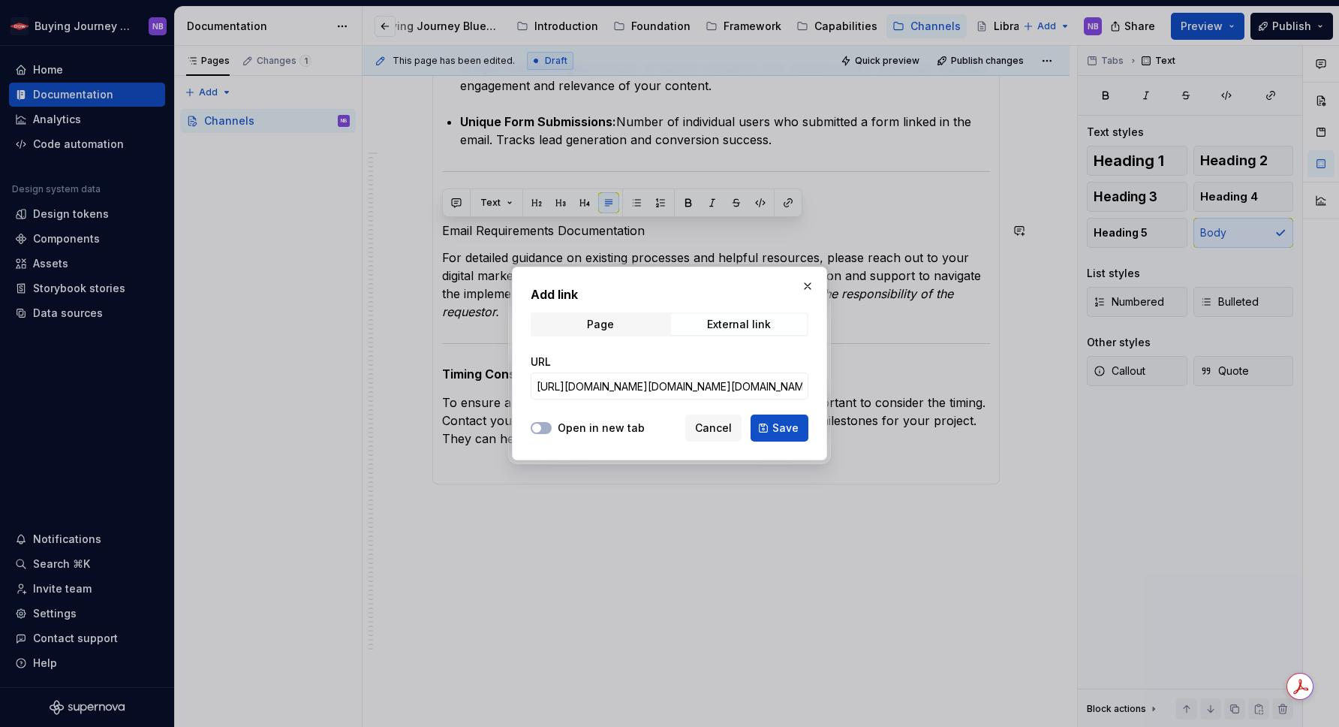
click at [552, 431] on button "Open in new tab" at bounding box center [541, 428] width 21 height 12
click at [770, 424] on button "Save" at bounding box center [780, 427] width 58 height 27
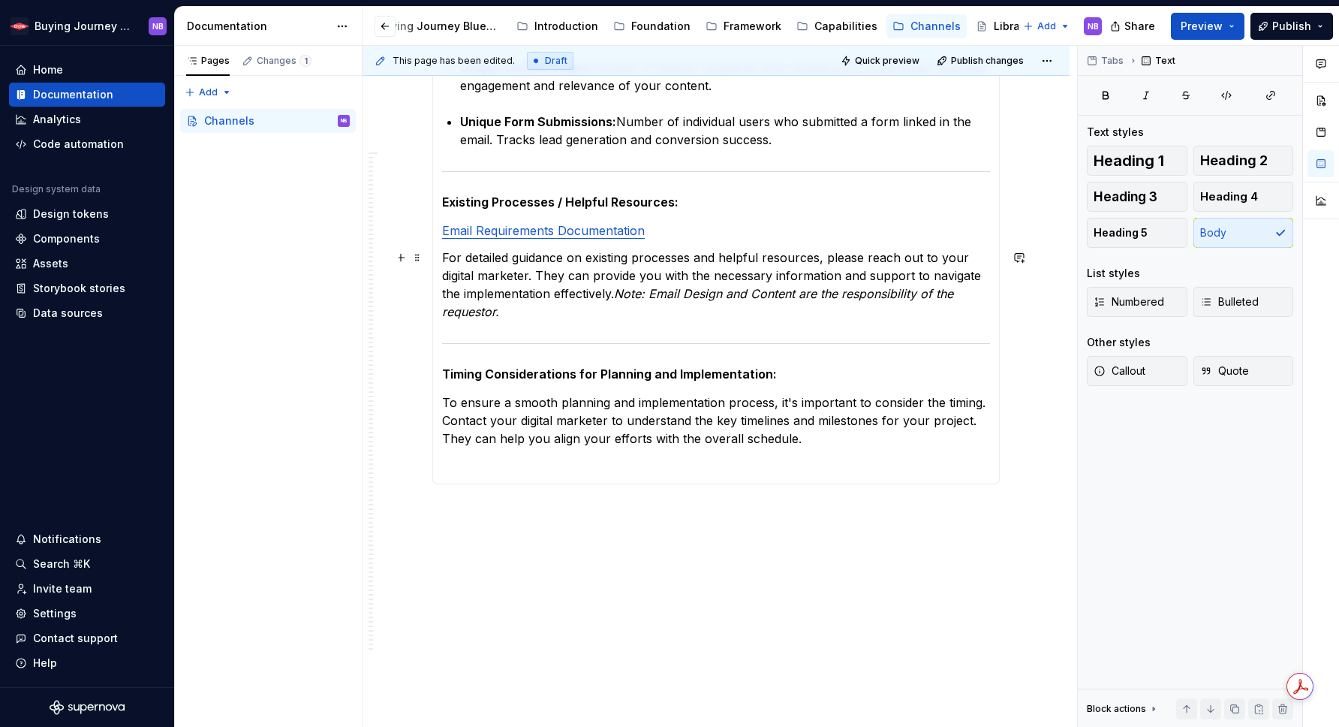
drag, startPoint x: 757, startPoint y: 261, endPoint x: 756, endPoint y: 274, distance: 12.8
click at [757, 261] on p "For detailed guidance on existing processes and helpful resources, please reach…" at bounding box center [716, 284] width 548 height 72
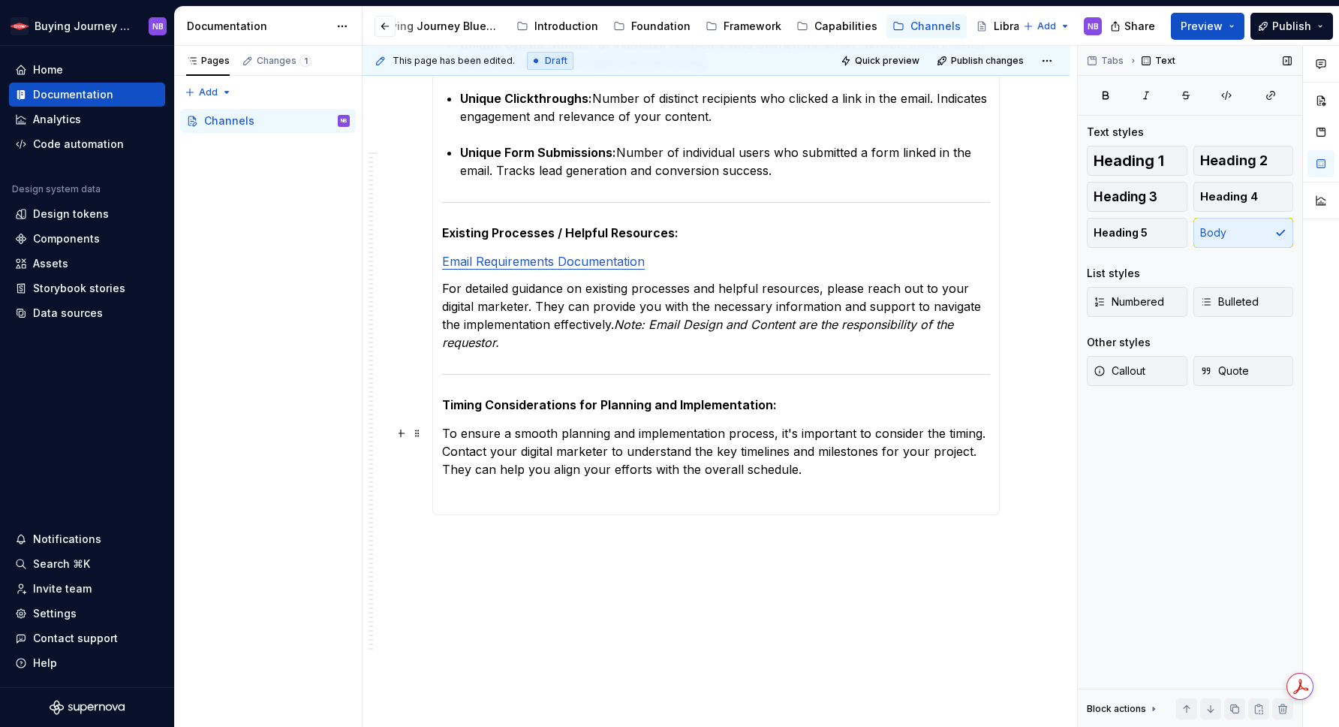
scroll to position [2485, 0]
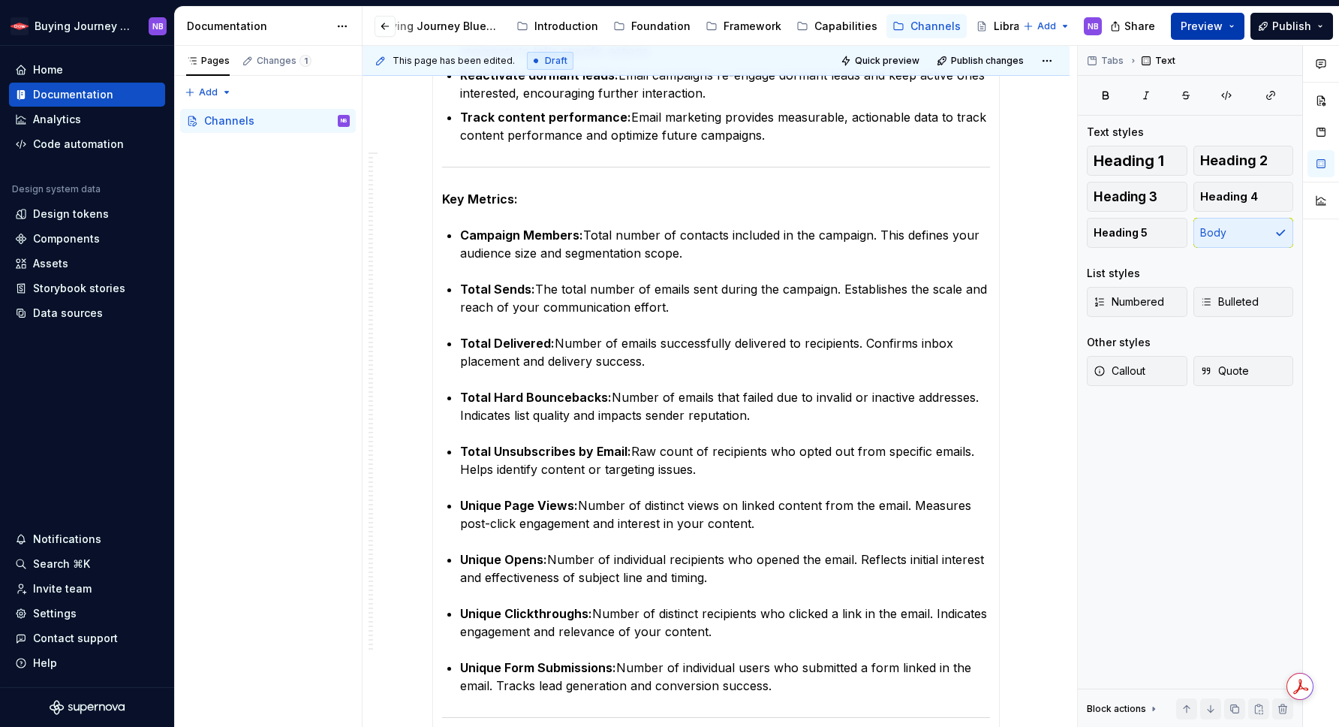
click at [1227, 27] on button "Preview" at bounding box center [1208, 26] width 74 height 27
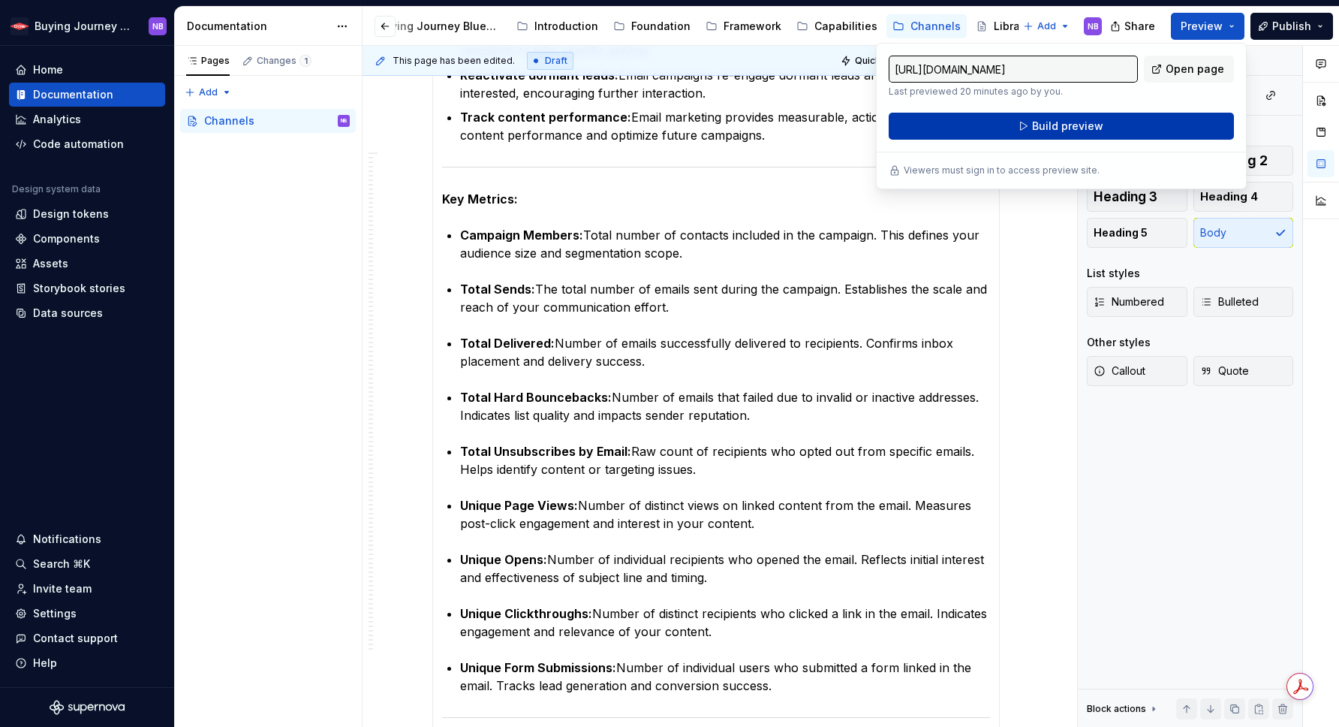
click at [1199, 130] on button "Build preview" at bounding box center [1061, 126] width 345 height 27
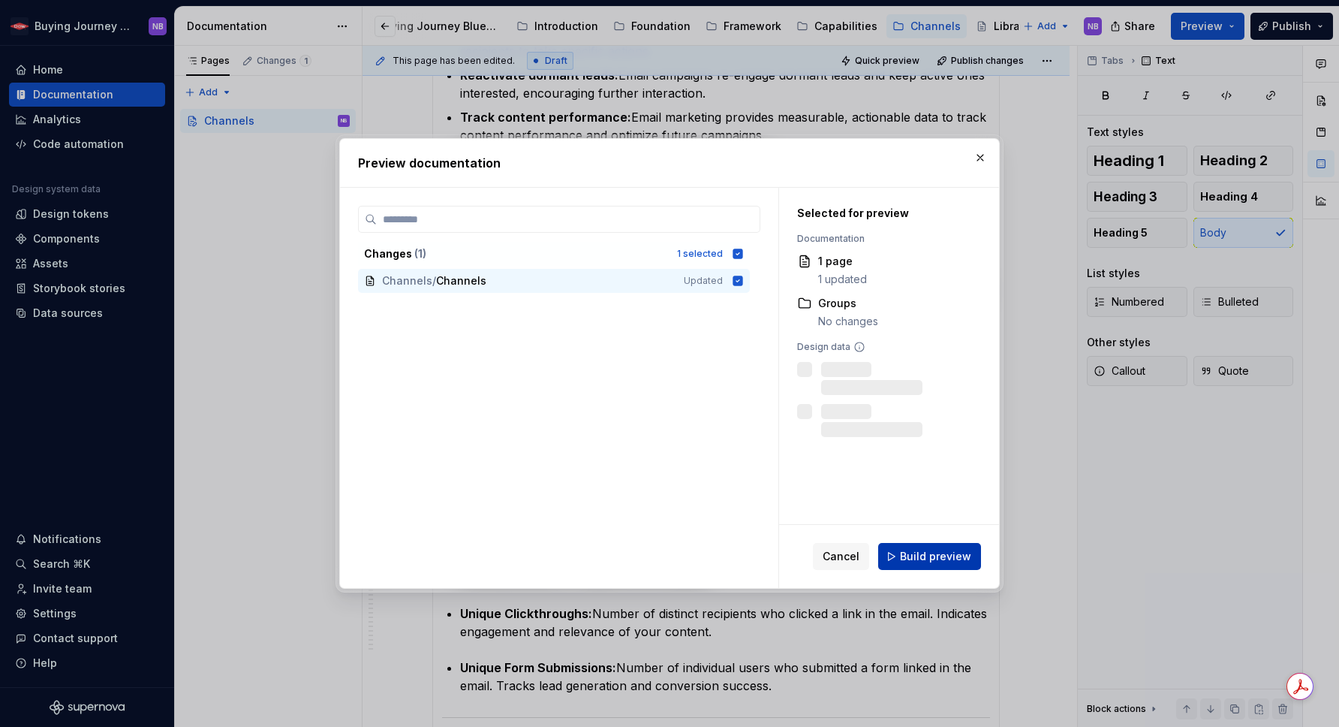
click at [953, 562] on span "Build preview" at bounding box center [935, 556] width 71 height 15
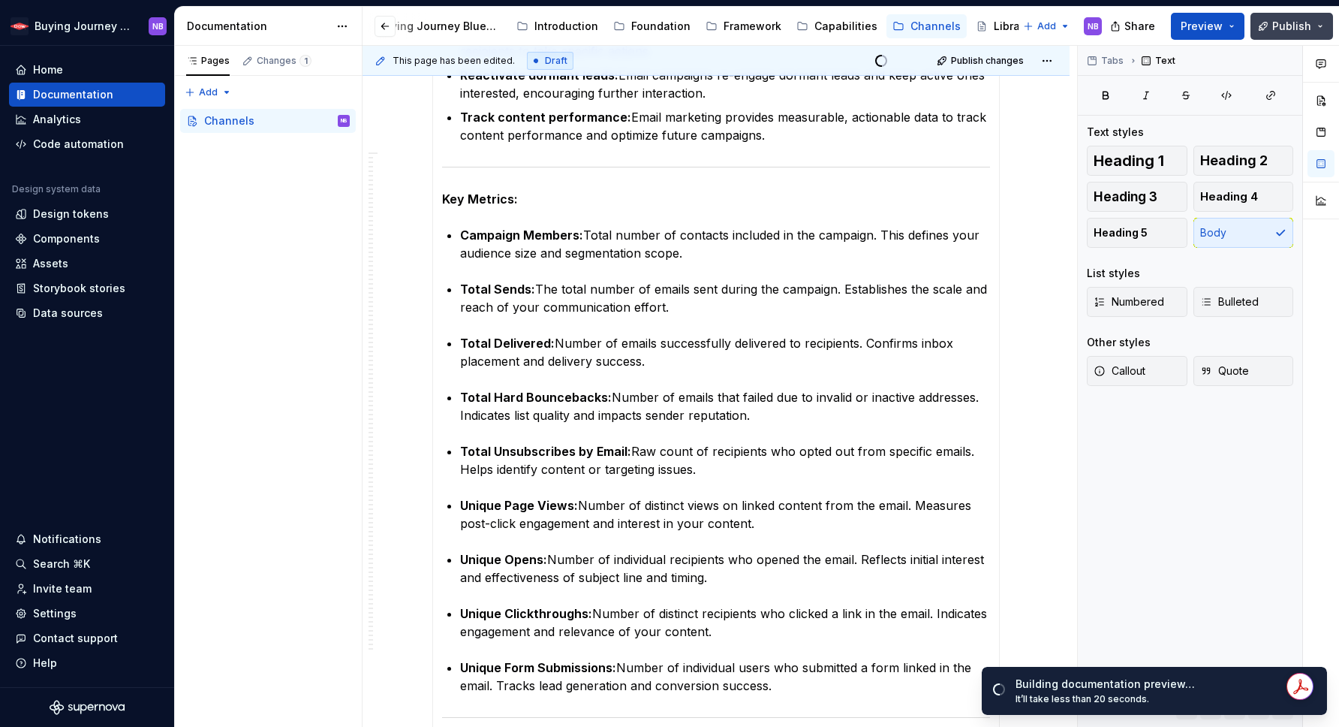
click at [1282, 32] on span "Publish" at bounding box center [1292, 26] width 39 height 15
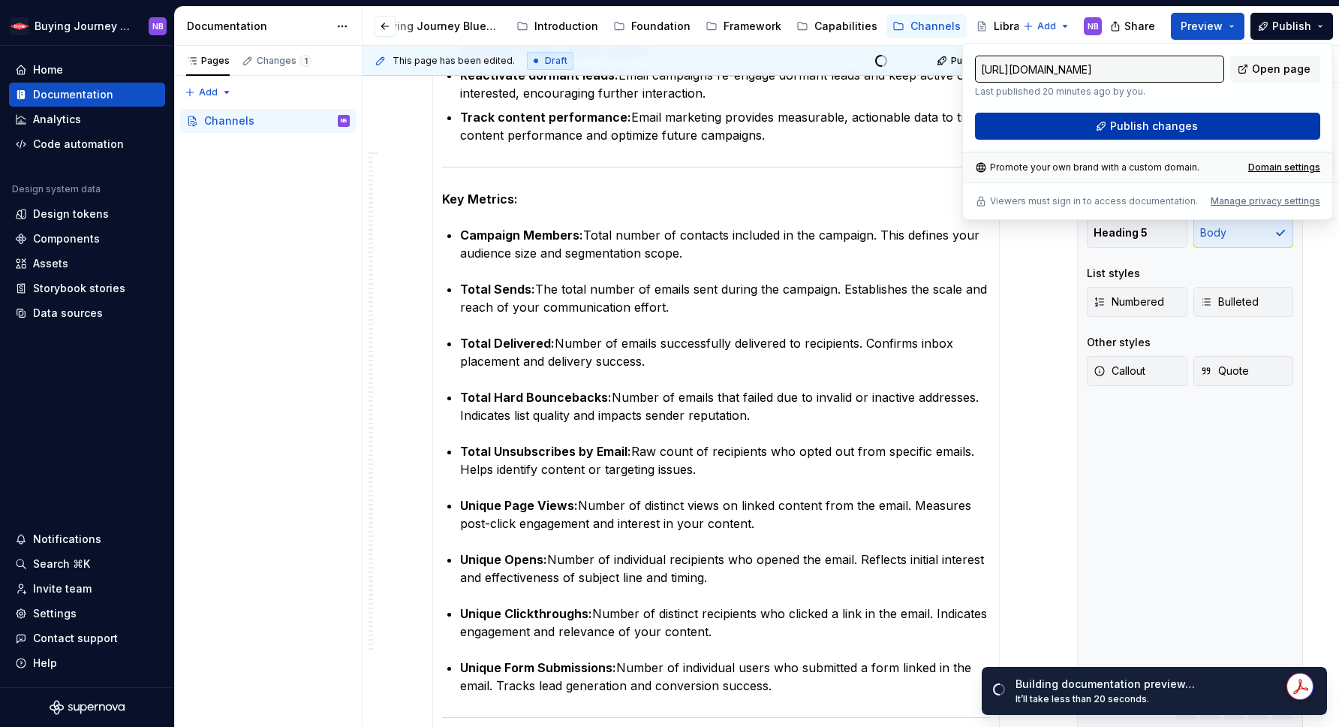
click at [1215, 128] on button "Publish changes" at bounding box center [1147, 126] width 345 height 27
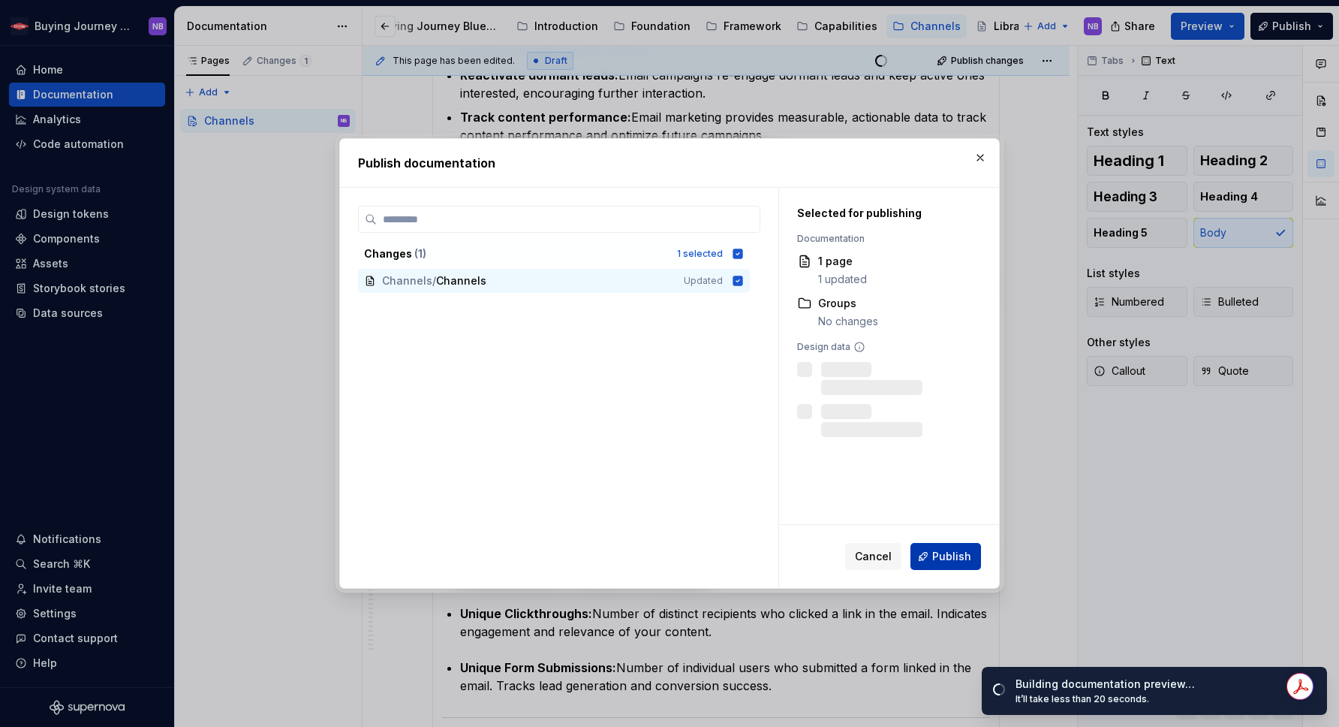
click at [932, 565] on button "Publish" at bounding box center [946, 556] width 71 height 27
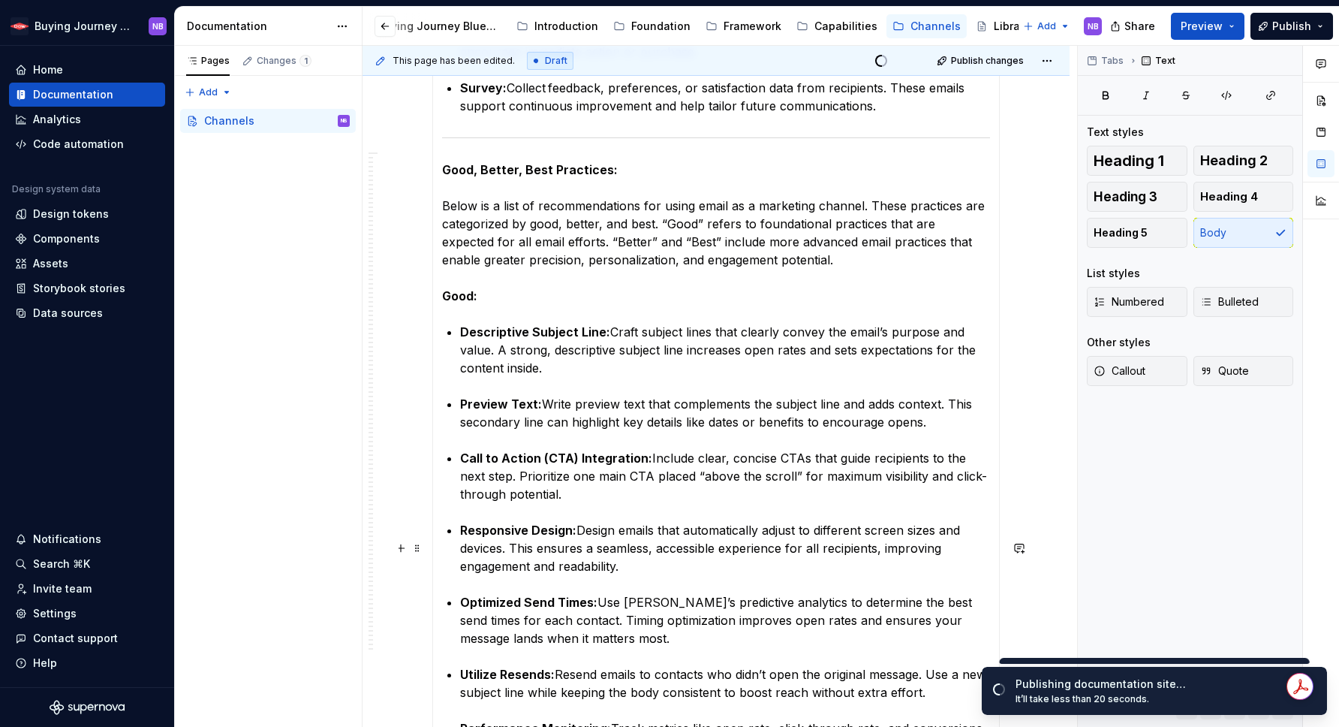
scroll to position [258, 0]
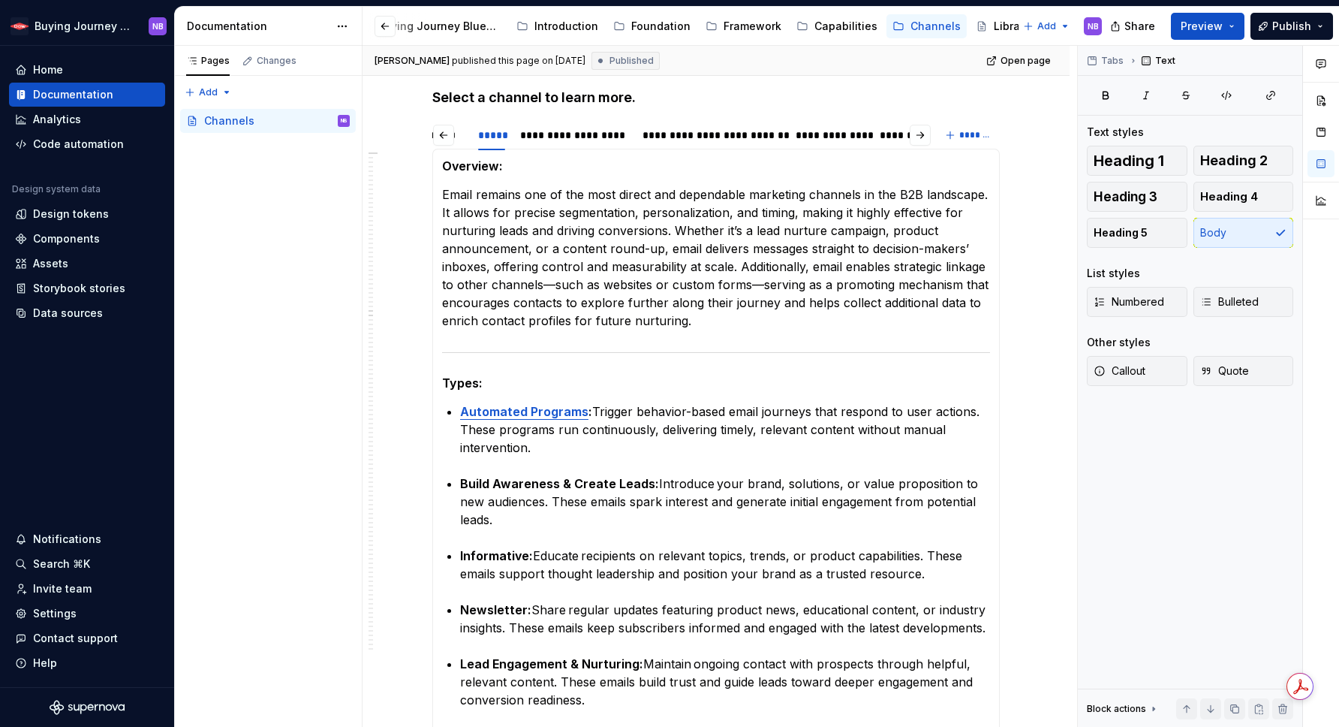
type textarea "*"
